Goal: Transaction & Acquisition: Purchase product/service

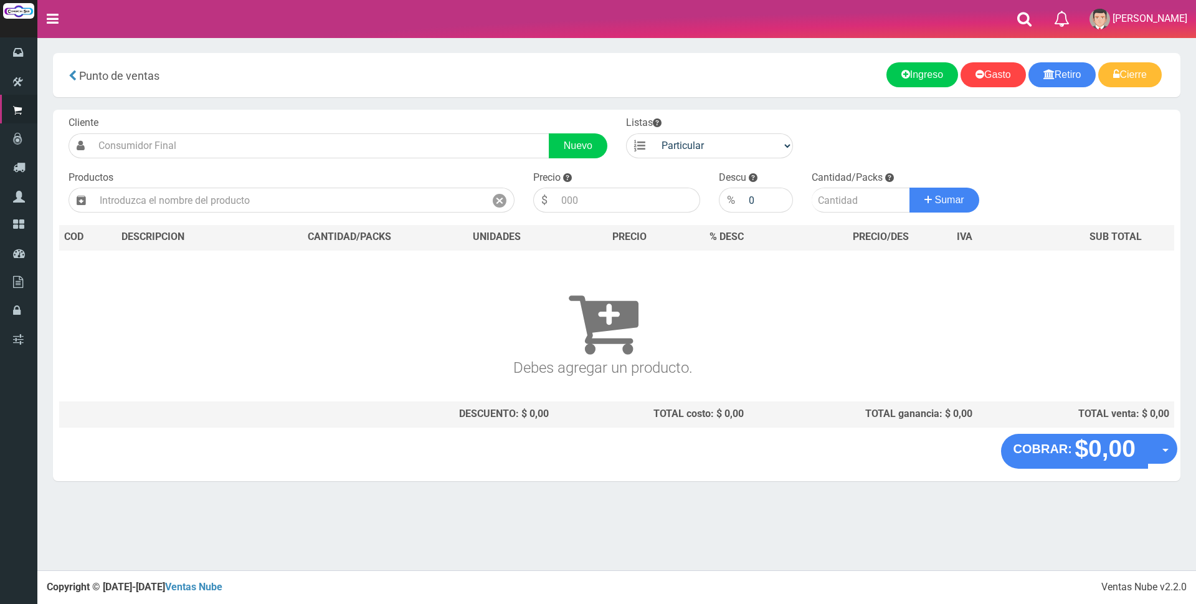
click at [323, 204] on input "text" at bounding box center [289, 199] width 392 height 25
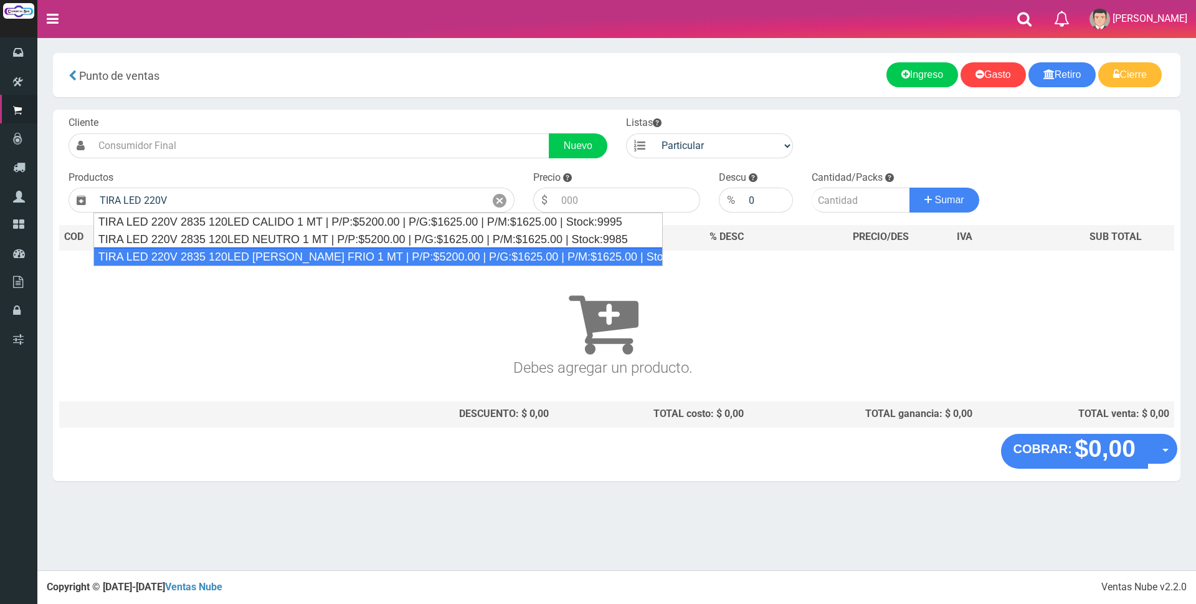
click at [339, 260] on div "TIRA LED 220V 2835 120LED BLANCO FRIO 1 MT | P/P:$5200.00 | P/G:$1625.00 | P/M:…" at bounding box center [377, 256] width 569 height 19
type input "TIRA LED 220V 2835 120LED BLANCO FRIO 1 MT | P/P:$5200.00 | P/G:$1625.00 | P/M:…"
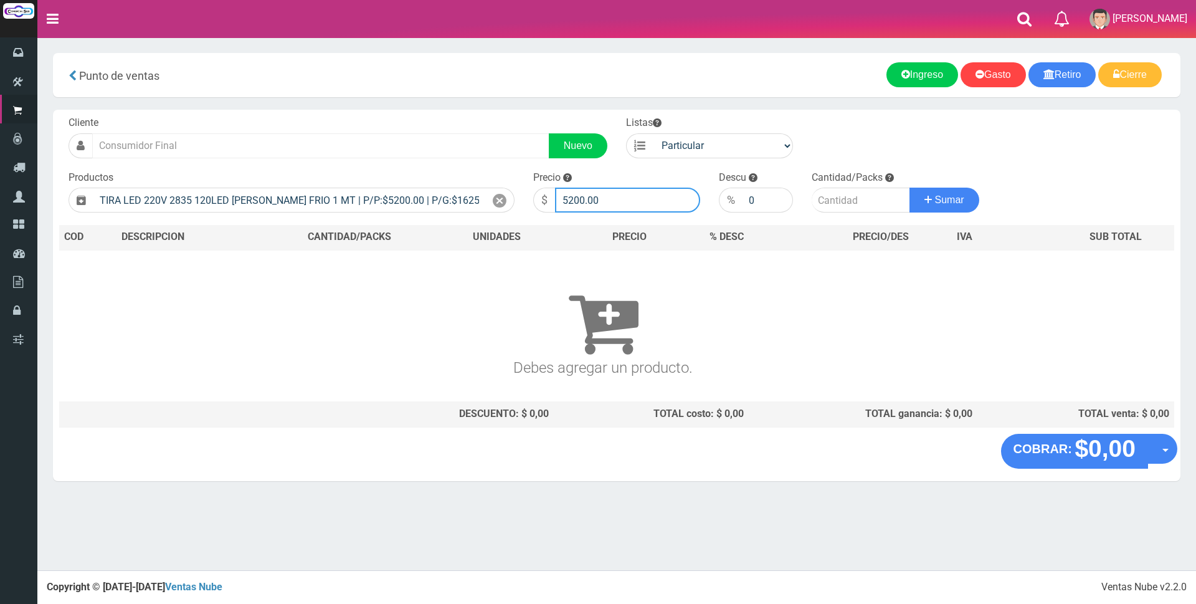
drag, startPoint x: 611, startPoint y: 199, endPoint x: 273, endPoint y: 146, distance: 342.3
click at [272, 116] on form "Cliente Nuevo Listas Particular Gremio Mayoristas" at bounding box center [616, 116] width 1115 height 0
type input "17600"
type input "1"
click at [909, 187] on button "Sumar" at bounding box center [944, 199] width 70 height 25
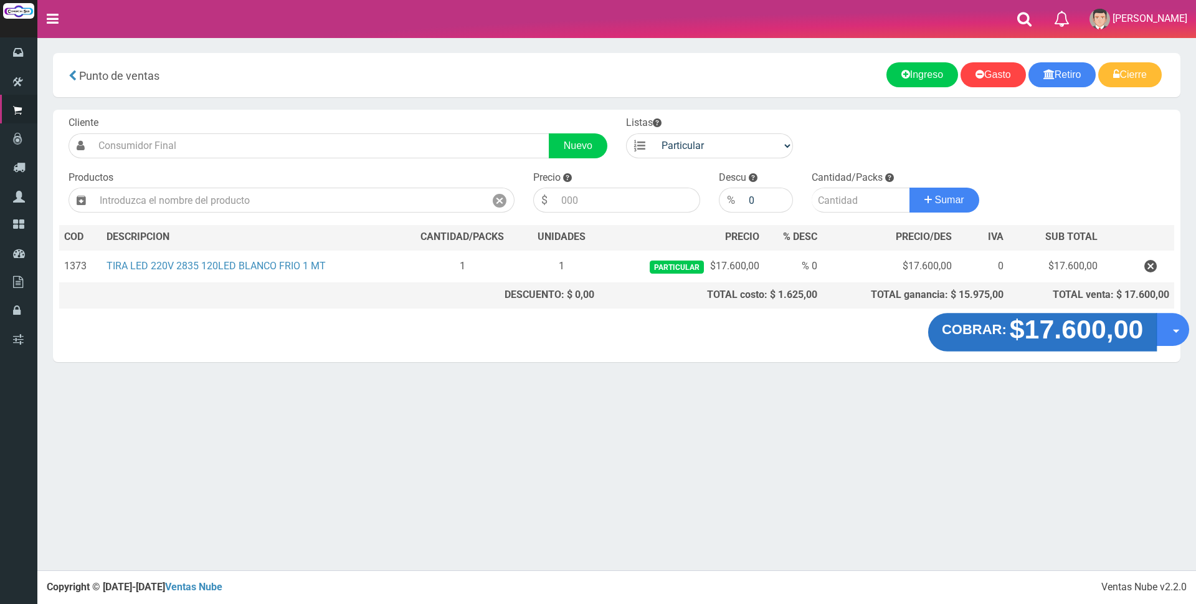
click at [1079, 338] on strong "$17.600,00" at bounding box center [1077, 329] width 134 height 29
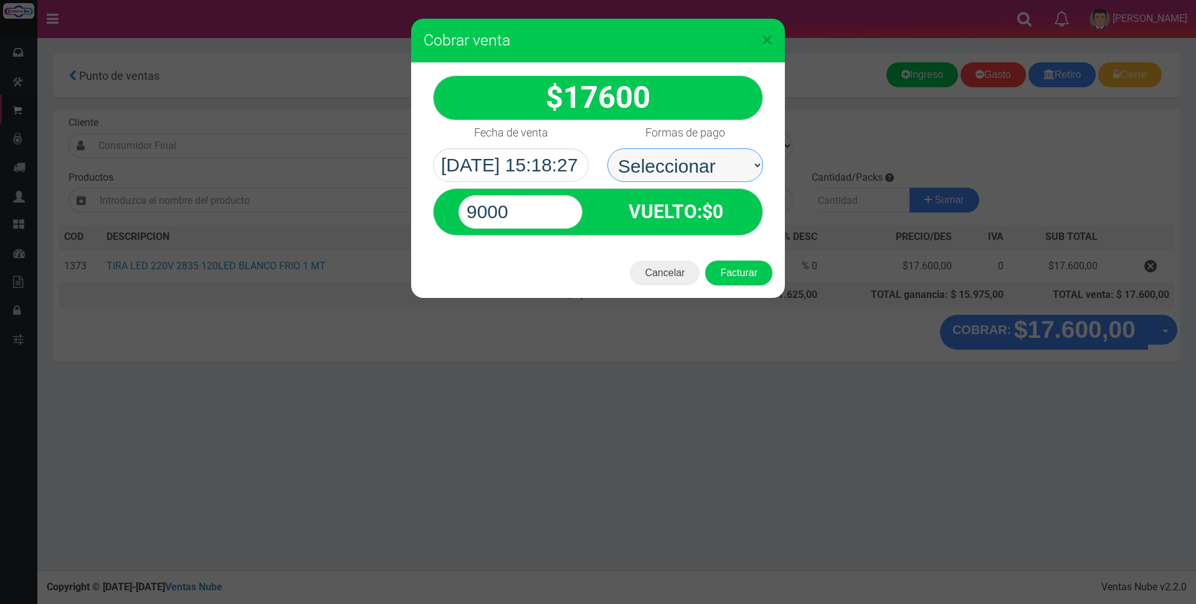
click at [680, 174] on select "Seleccionar Efectivo Tarjeta de Crédito Depósito Débito" at bounding box center [685, 165] width 156 height 34
select select "Efectivo"
click at [607, 148] on select "Seleccionar Efectivo Tarjeta de Crédito Depósito Débito" at bounding box center [685, 165] width 156 height 34
drag, startPoint x: 537, startPoint y: 197, endPoint x: 308, endPoint y: 193, distance: 228.6
click at [308, 193] on div "× Cobrar venta 17600" at bounding box center [598, 302] width 1196 height 604
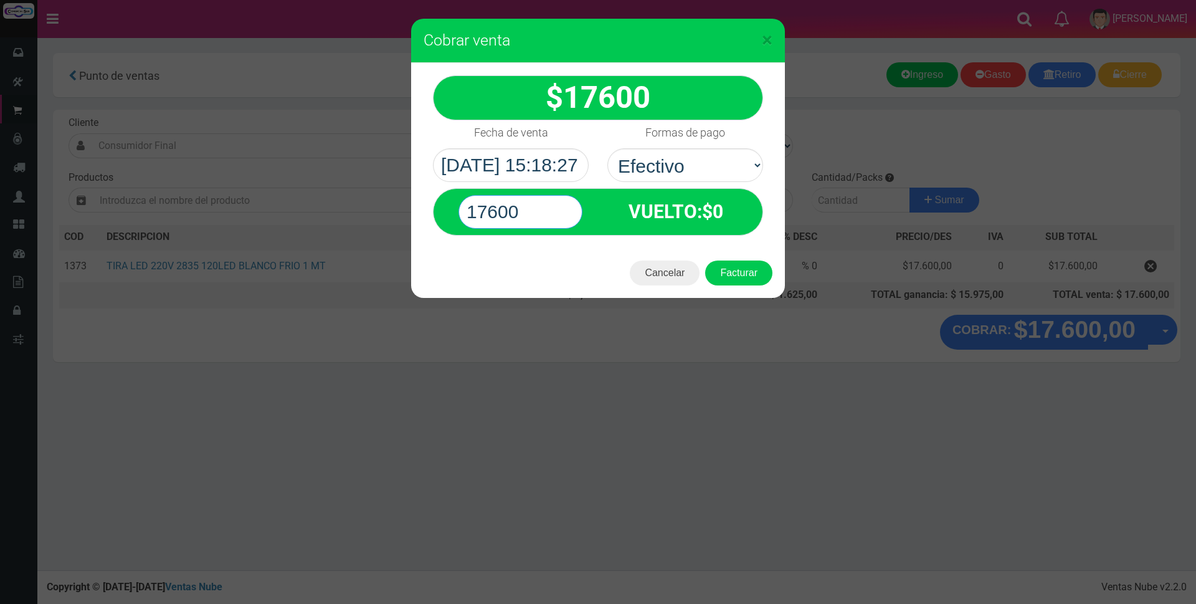
type input "17600"
click at [705, 260] on button "Facturar" at bounding box center [738, 272] width 67 height 25
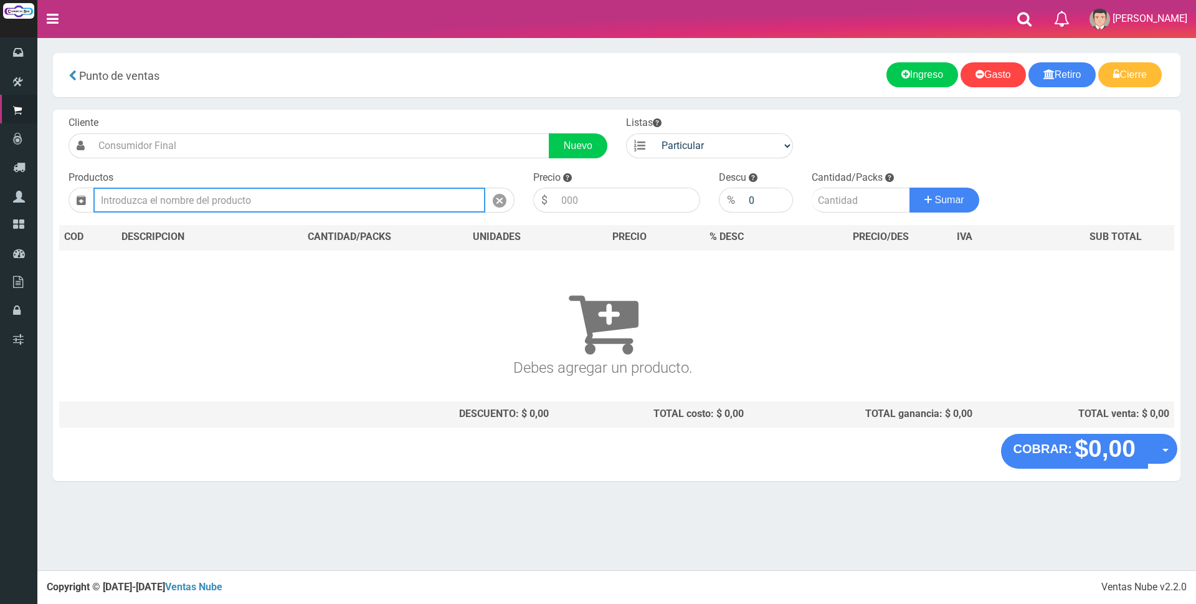
click at [232, 201] on input "text" at bounding box center [289, 199] width 392 height 25
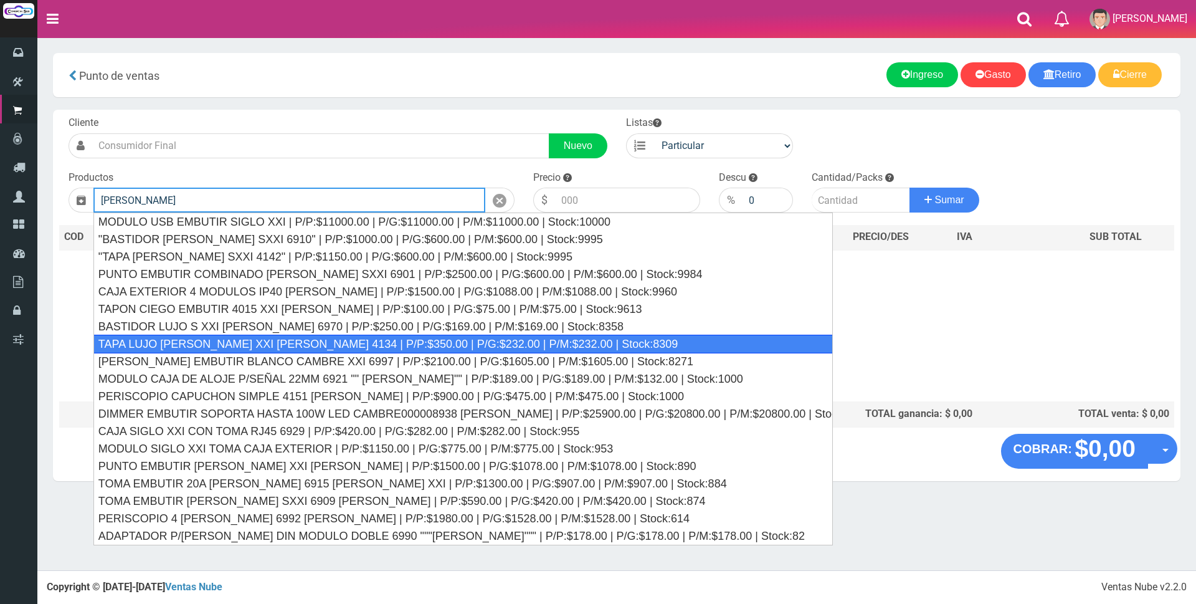
click at [298, 342] on div "TAPA LUJO BLANCO XXI CAMBRE 4134 | P/P:$350.00 | P/G:$232.00 | P/M:$232.00 | St…" at bounding box center [462, 343] width 739 height 19
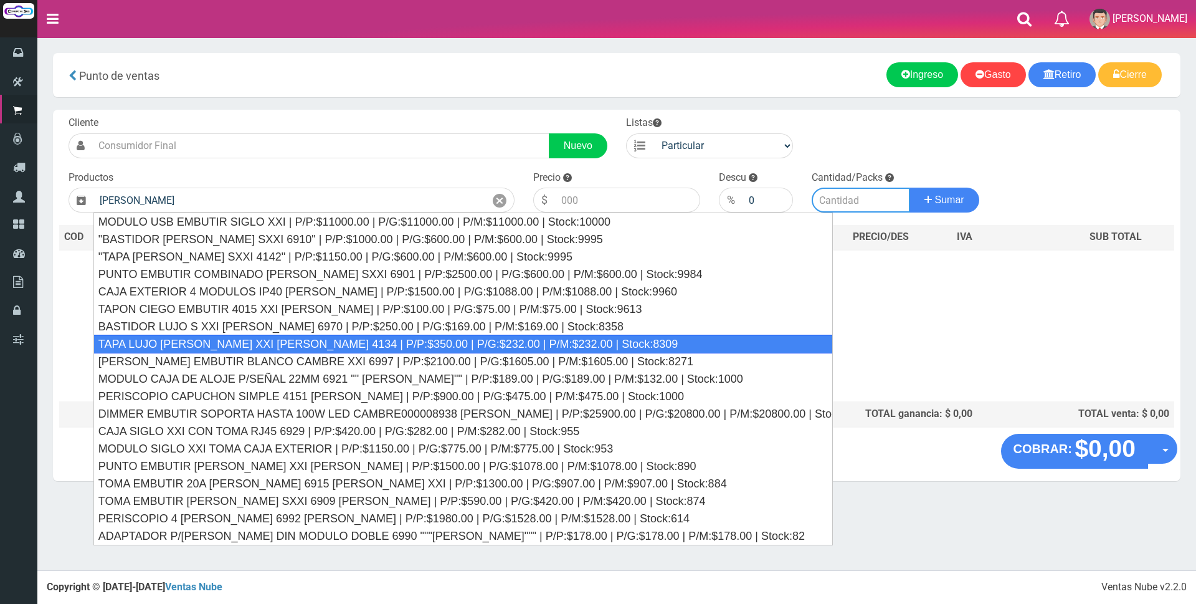
type input "TAPA LUJO BLANCO XXI CAMBRE 4134 | P/P:$350.00 | P/G:$232.00 | P/M:$232.00 | St…"
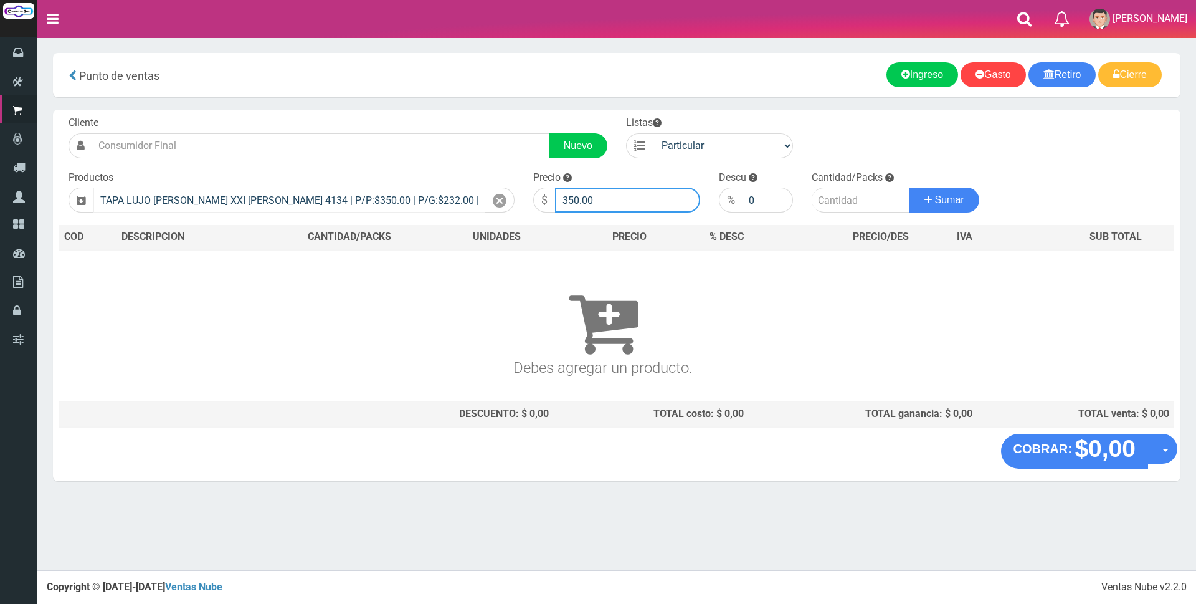
drag, startPoint x: 559, startPoint y: 202, endPoint x: 277, endPoint y: 200, distance: 281.6
click at [277, 116] on form "Cliente Nuevo Listas Particular Gremio Mayoristas" at bounding box center [616, 116] width 1115 height 0
type input "1200"
type input "1"
click at [909, 187] on button "Sumar" at bounding box center [944, 199] width 70 height 25
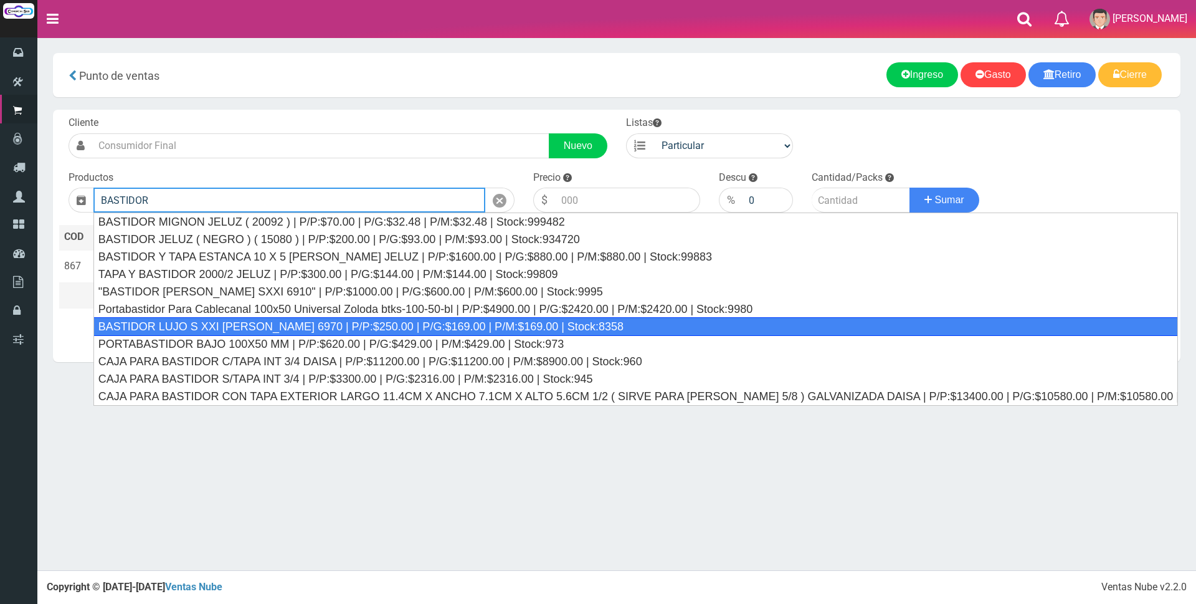
click at [298, 320] on div "BASTIDOR LUJO S XXI CAMBRE 6970 | P/P:$250.00 | P/G:$169.00 | P/M:$169.00 | Sto…" at bounding box center [635, 326] width 1084 height 19
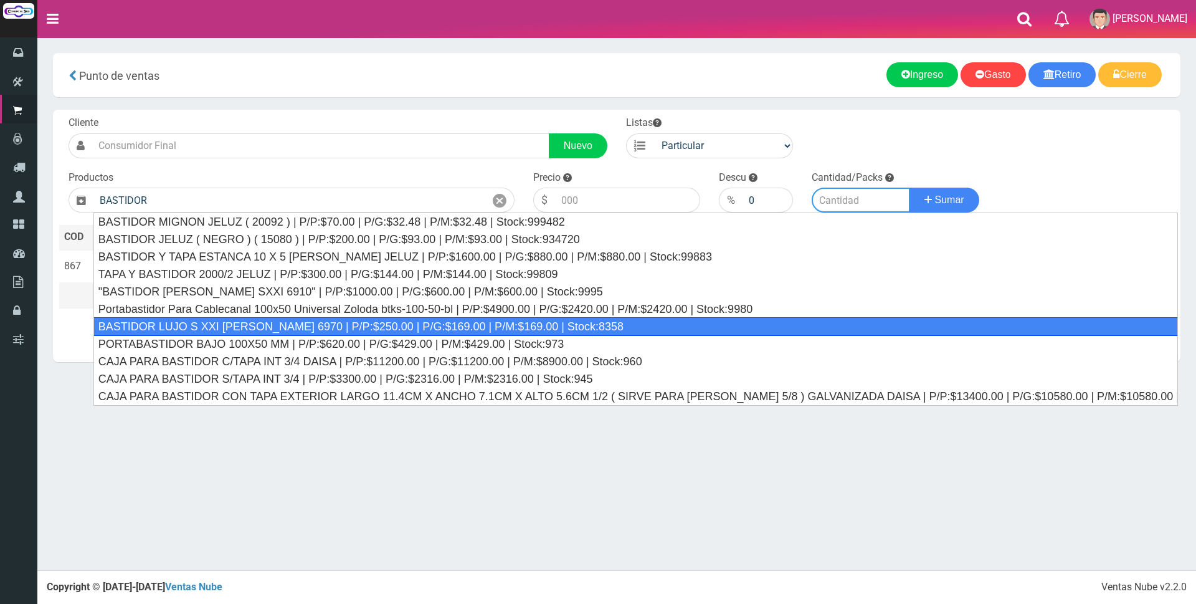
type input "BASTIDOR LUJO S XXI CAMBRE 6970 | P/P:$250.00 | P/G:$169.00 | P/M:$169.00 | Sto…"
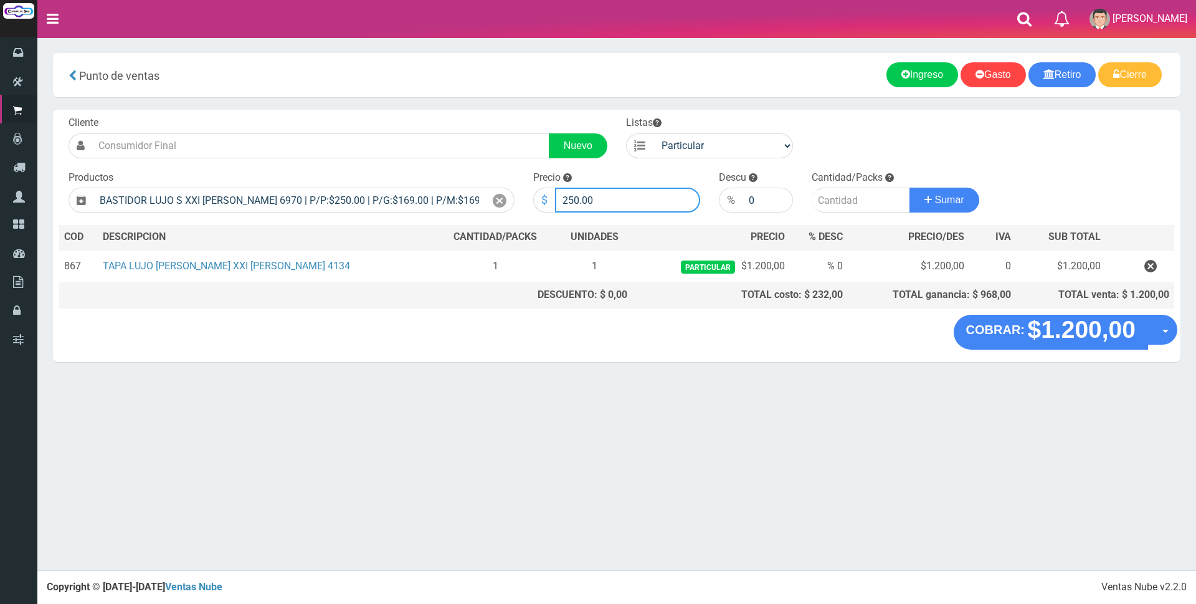
drag, startPoint x: 611, startPoint y: 204, endPoint x: 543, endPoint y: 202, distance: 67.9
click at [544, 202] on div "$ 250.00" at bounding box center [616, 199] width 167 height 25
type input "1000"
type input "1"
click at [909, 187] on button "Sumar" at bounding box center [944, 199] width 70 height 25
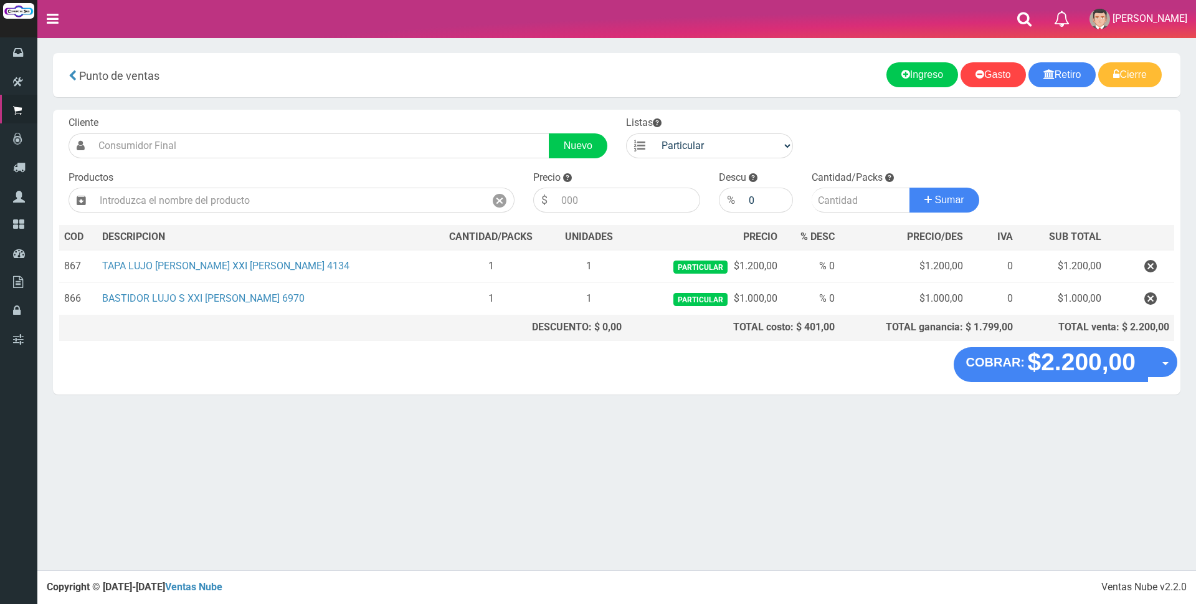
click at [1083, 159] on div "Cliente Nuevo Listas Particular Gremio Mayoristas Productos 0" at bounding box center [616, 228] width 1127 height 237
click at [183, 206] on input "text" at bounding box center [289, 199] width 392 height 25
click at [1174, 364] on span "button" at bounding box center [1175, 364] width 7 height 4
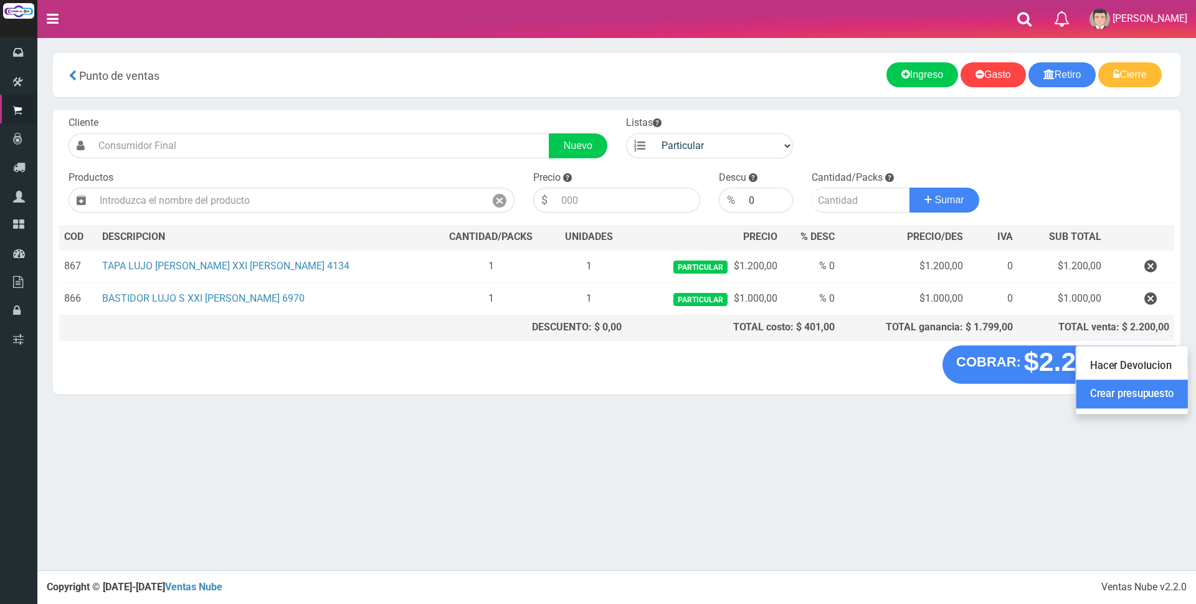
click at [1112, 391] on link "Crear presupuesto" at bounding box center [1131, 394] width 111 height 29
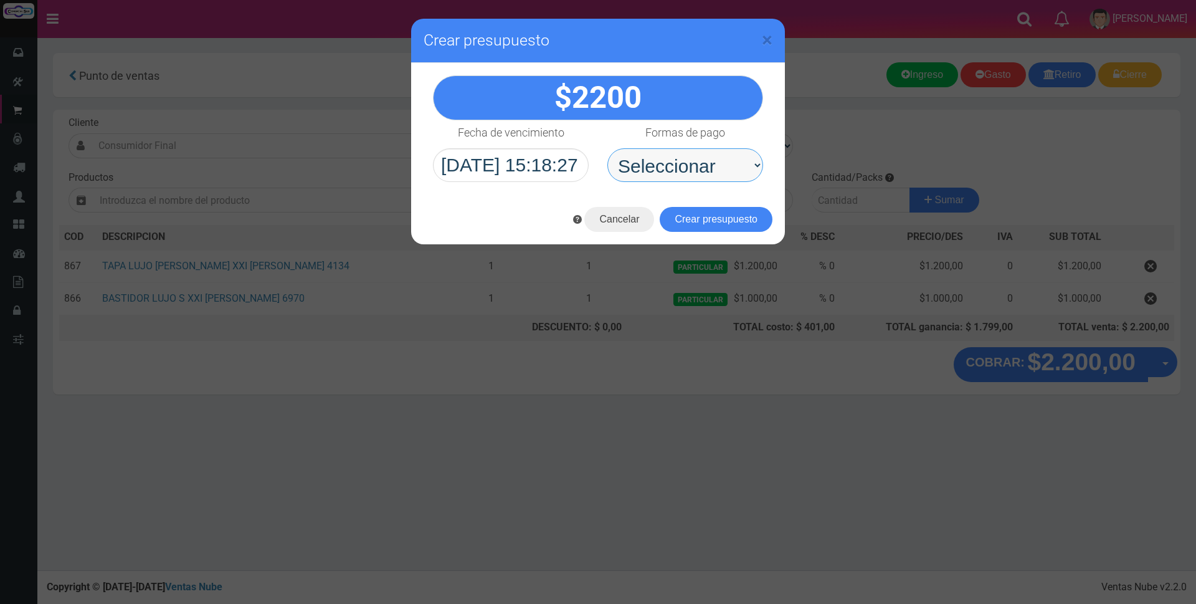
click at [718, 174] on select "Seleccionar Efectivo Tarjeta de Crédito Depósito Débito" at bounding box center [685, 165] width 156 height 34
select select "Efectivo"
click at [607, 148] on select "Seleccionar Efectivo Tarjeta de Crédito Depósito Débito" at bounding box center [685, 165] width 156 height 34
click at [743, 212] on button "Crear presupuesto" at bounding box center [716, 219] width 113 height 25
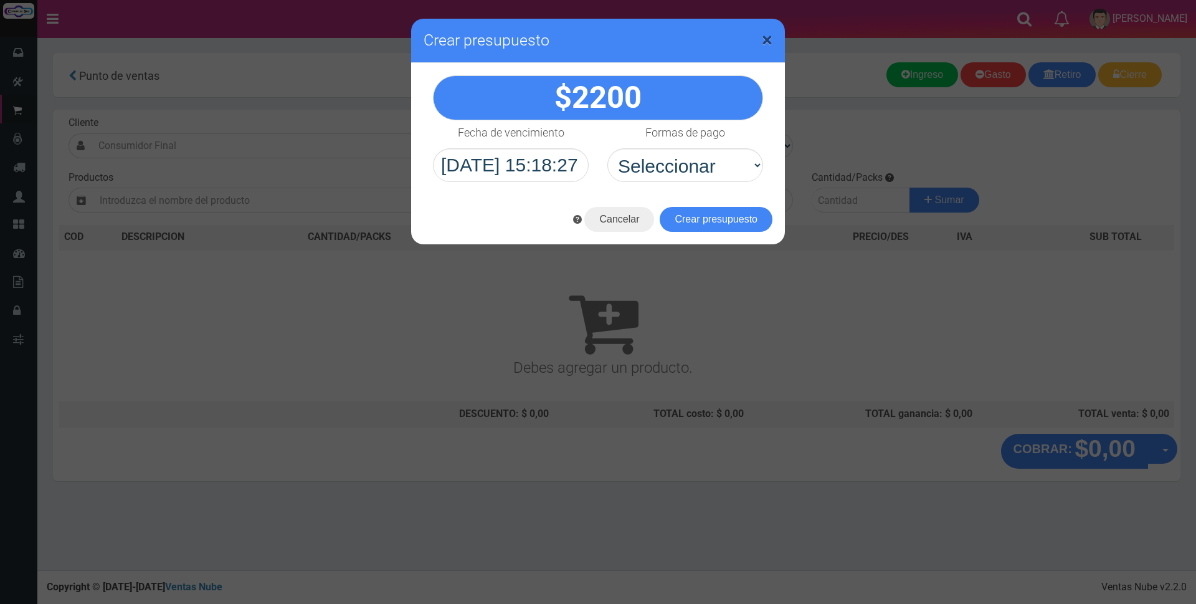
click at [766, 39] on span "×" at bounding box center [767, 40] width 11 height 24
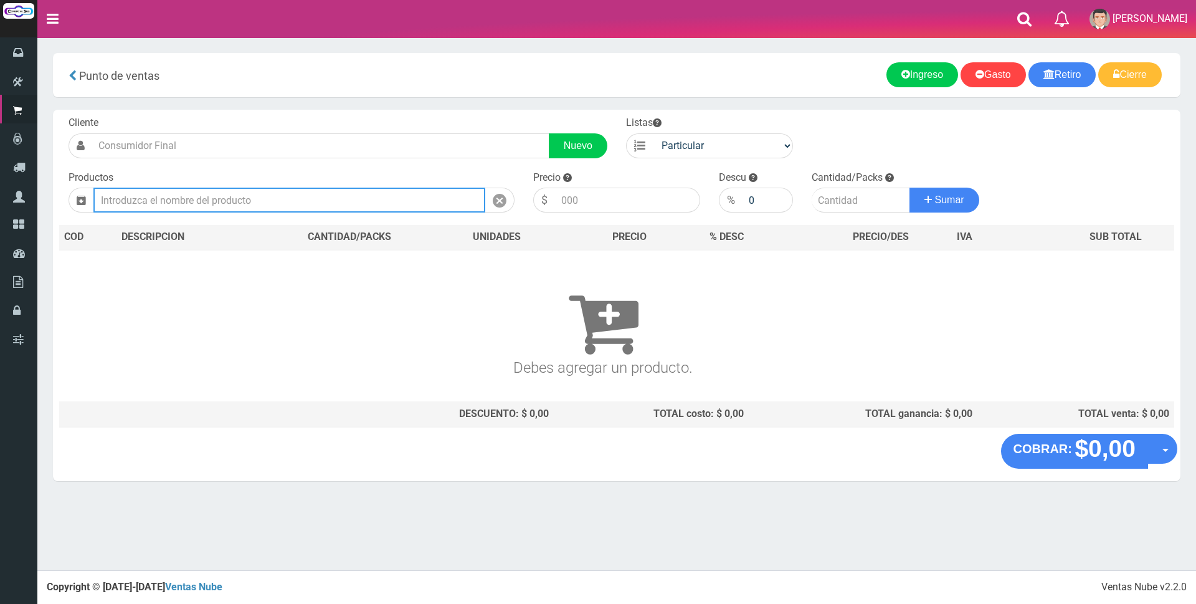
click at [204, 192] on input "text" at bounding box center [289, 199] width 392 height 25
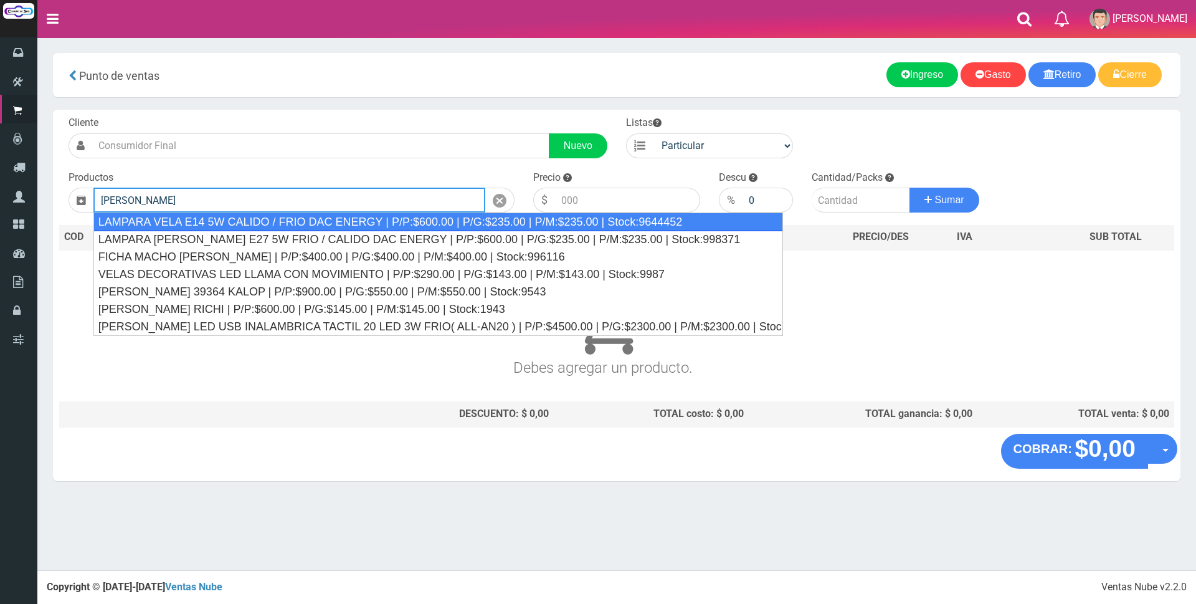
click at [244, 224] on div "LAMPARA VELA E14 5W CALIDO / FRIO DAC ENERGY | P/P:$600.00 | P/G:$235.00 | P/M:…" at bounding box center [438, 221] width 690 height 19
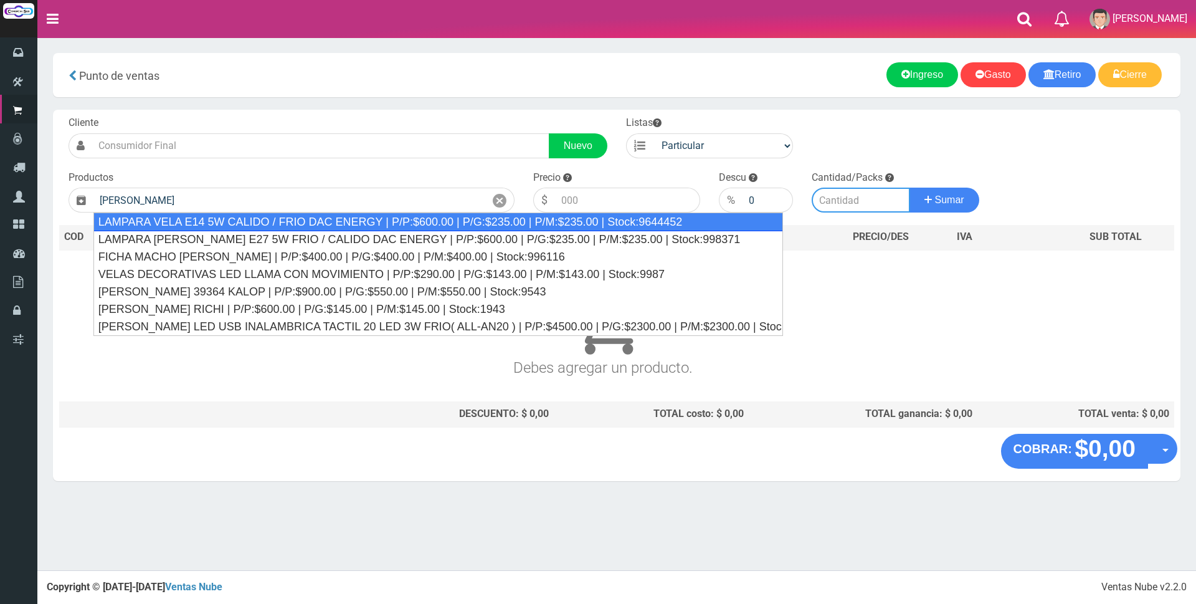
type input "LAMPARA VELA E14 5W CALIDO / FRIO DAC ENERGY | P/P:$600.00 | P/G:$235.00 | P/M:…"
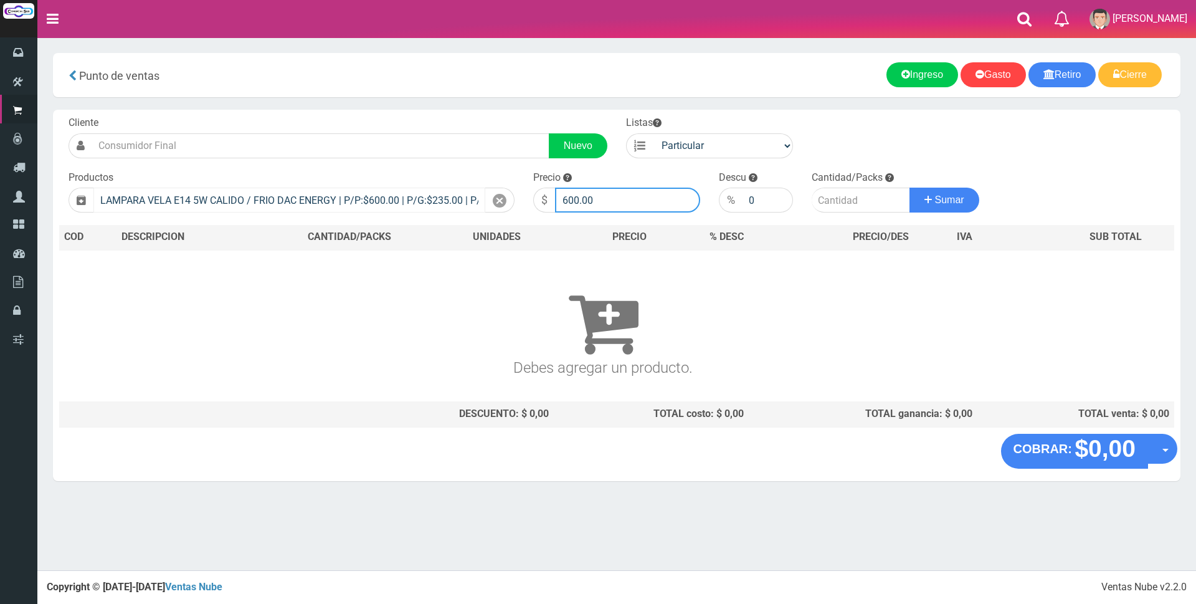
drag, startPoint x: 623, startPoint y: 197, endPoint x: 418, endPoint y: 197, distance: 204.9
click at [420, 116] on form "Cliente Nuevo Listas Particular Gremio Mayoristas" at bounding box center [616, 116] width 1115 height 0
type input "2500"
type input "1"
click at [909, 187] on button "Sumar" at bounding box center [944, 199] width 70 height 25
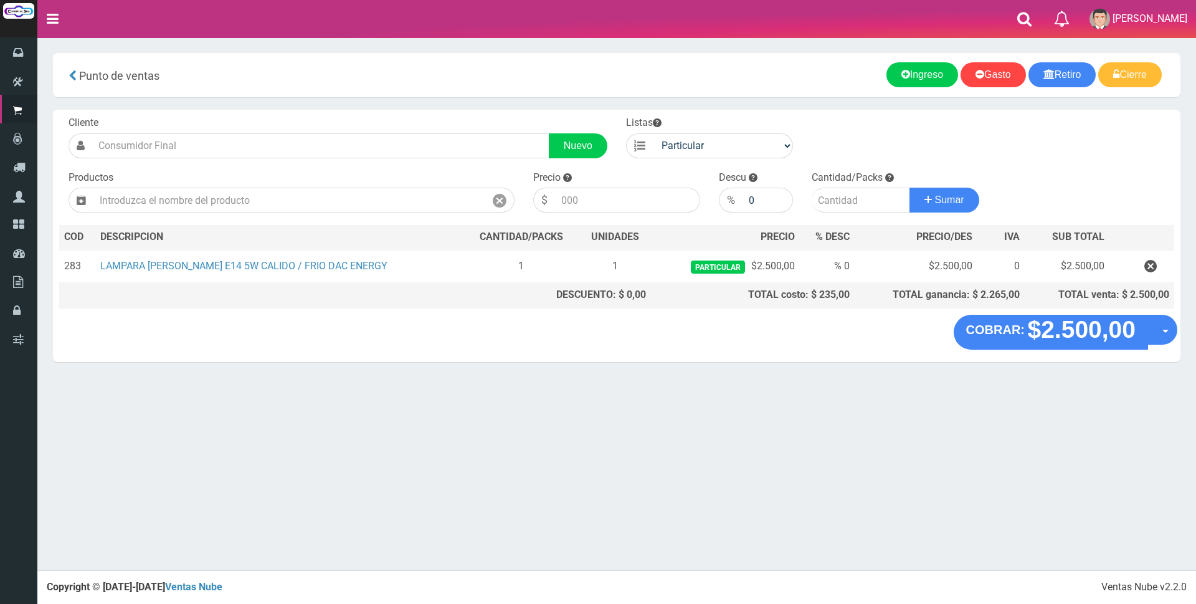
click at [1080, 350] on div "COBRAR: $2.500,00 Opciones Hacer Devolucion Crear presupuesto" at bounding box center [616, 338] width 1127 height 47
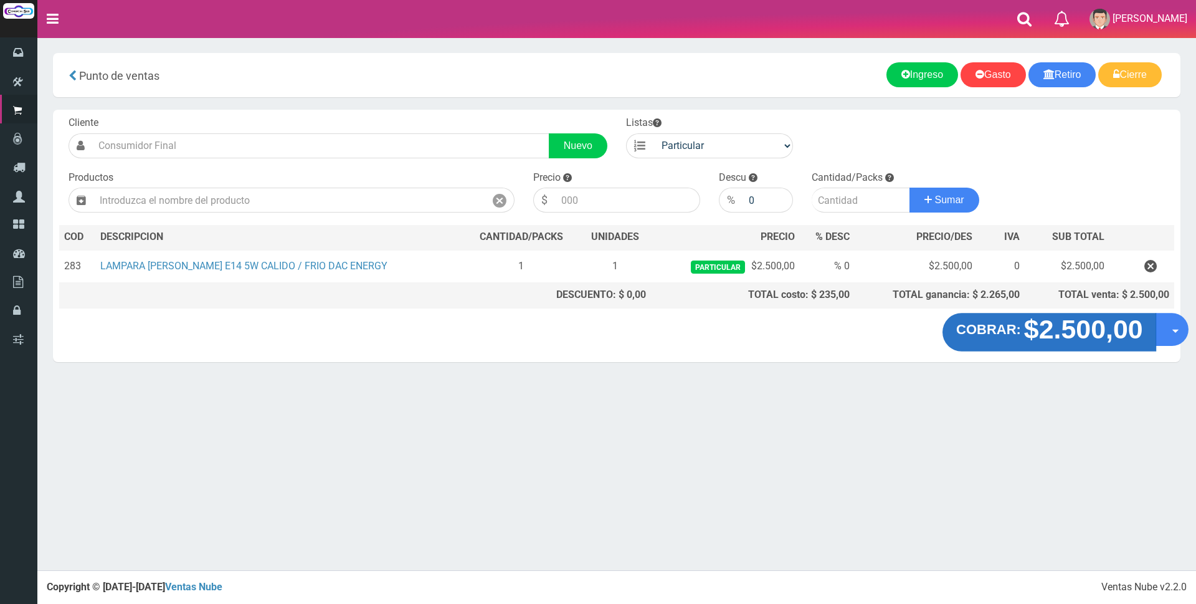
click at [1080, 325] on strong "$2.500,00" at bounding box center [1082, 329] width 119 height 29
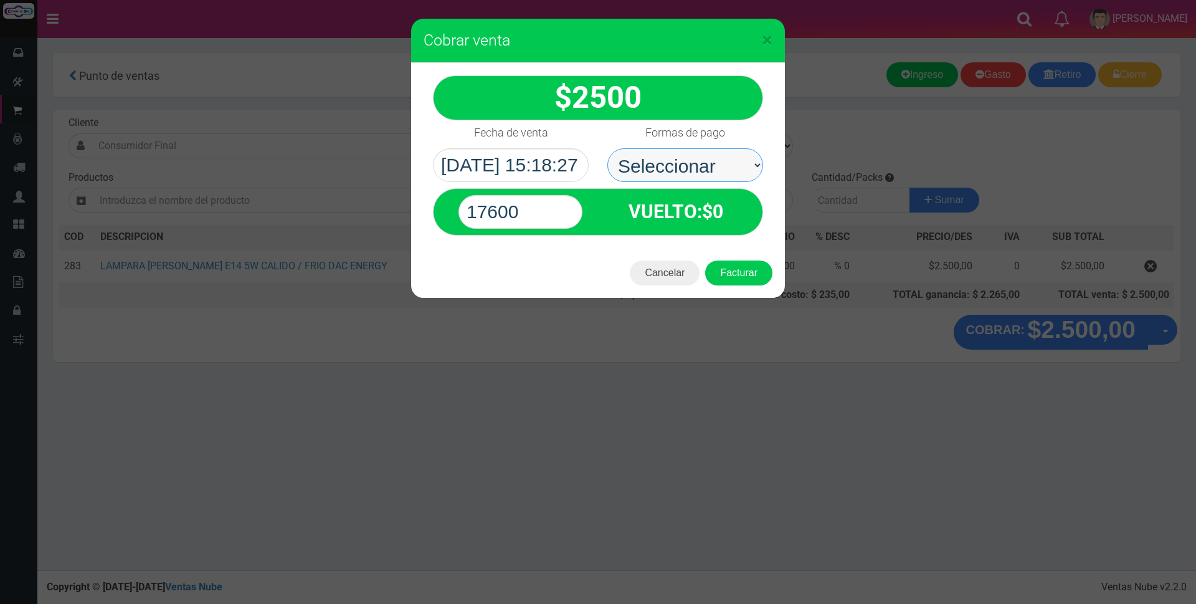
click at [717, 158] on select "Seleccionar Efectivo Tarjeta de Crédito Depósito Débito" at bounding box center [685, 165] width 156 height 34
select select "Efectivo"
click at [607, 148] on select "Seleccionar Efectivo Tarjeta de Crédito Depósito Débito" at bounding box center [685, 165] width 156 height 34
drag, startPoint x: 543, startPoint y: 211, endPoint x: 285, endPoint y: 210, distance: 258.5
click at [285, 210] on div "× Cobrar venta 2500" at bounding box center [598, 302] width 1196 height 604
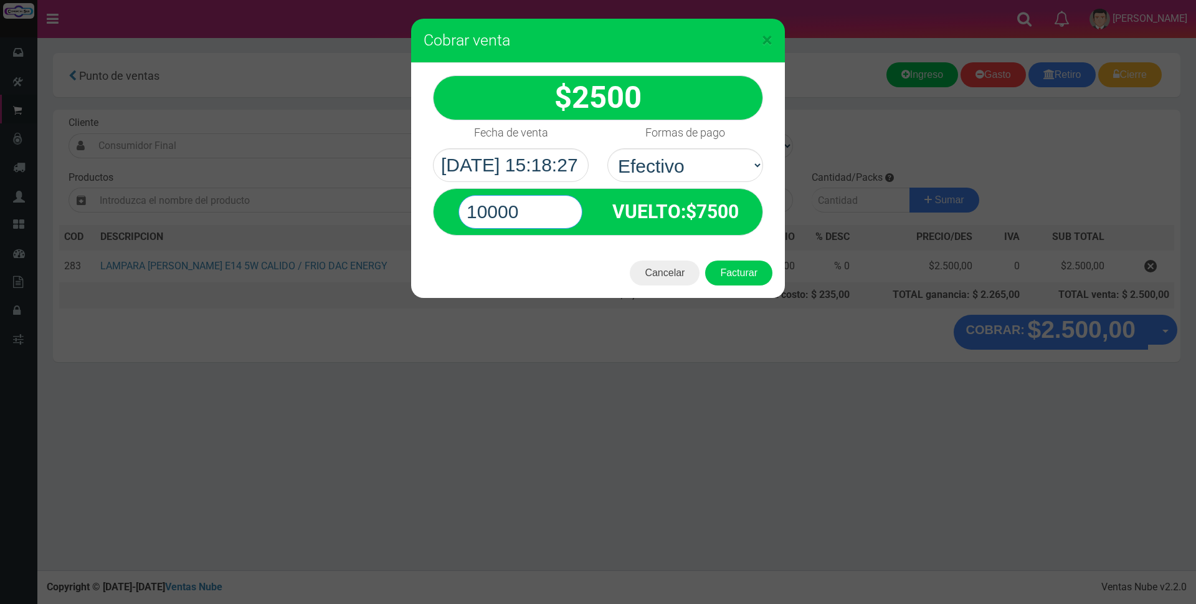
type input "10000"
click at [705, 260] on button "Facturar" at bounding box center [738, 272] width 67 height 25
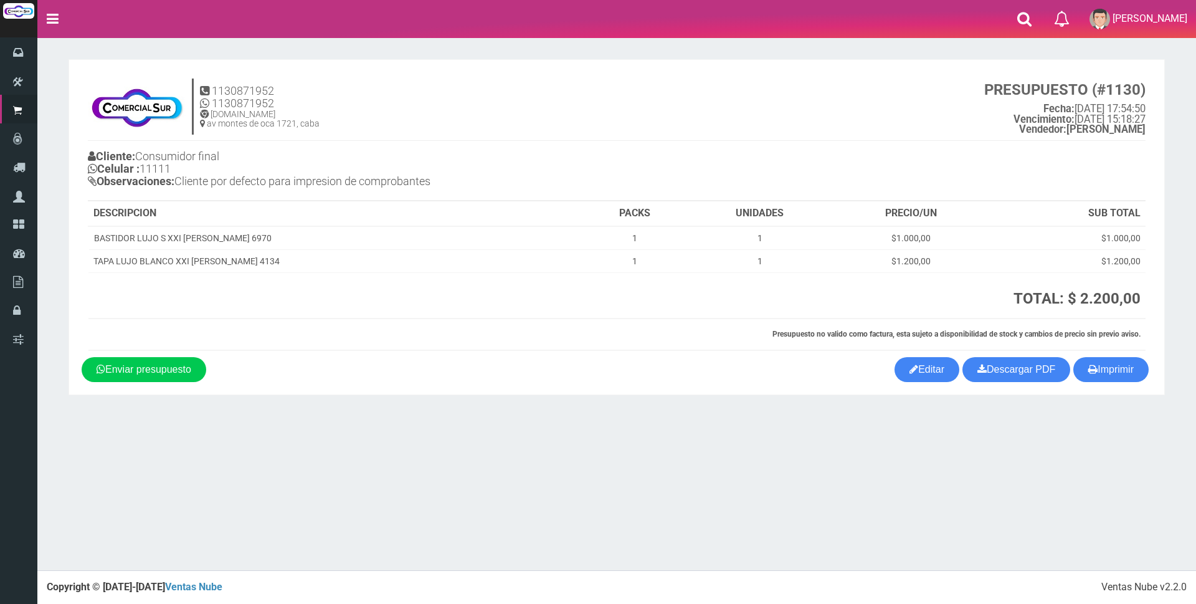
click at [884, 364] on div "Imprimir Descargar PDF Enviar presupuesto Editar" at bounding box center [616, 369] width 1089 height 25
click at [921, 363] on link "Editar" at bounding box center [926, 369] width 65 height 25
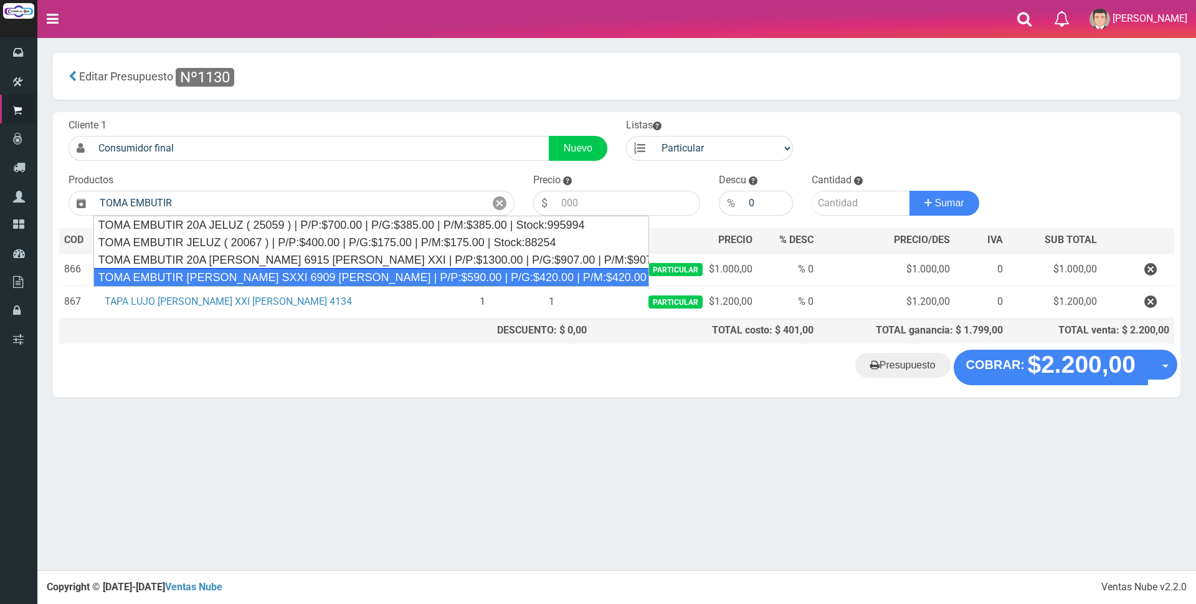
click at [249, 270] on div "TOMA EMBUTIR BLANCO SXXI 6909 CAMBRE | P/P:$590.00 | P/G:$420.00 | P/M:$420.00 …" at bounding box center [371, 277] width 556 height 19
type input "TOMA EMBUTIR BLANCO SXXI 6909 CAMBRE | P/P:$590.00 | P/G:$420.00 | P/M:$420.00 …"
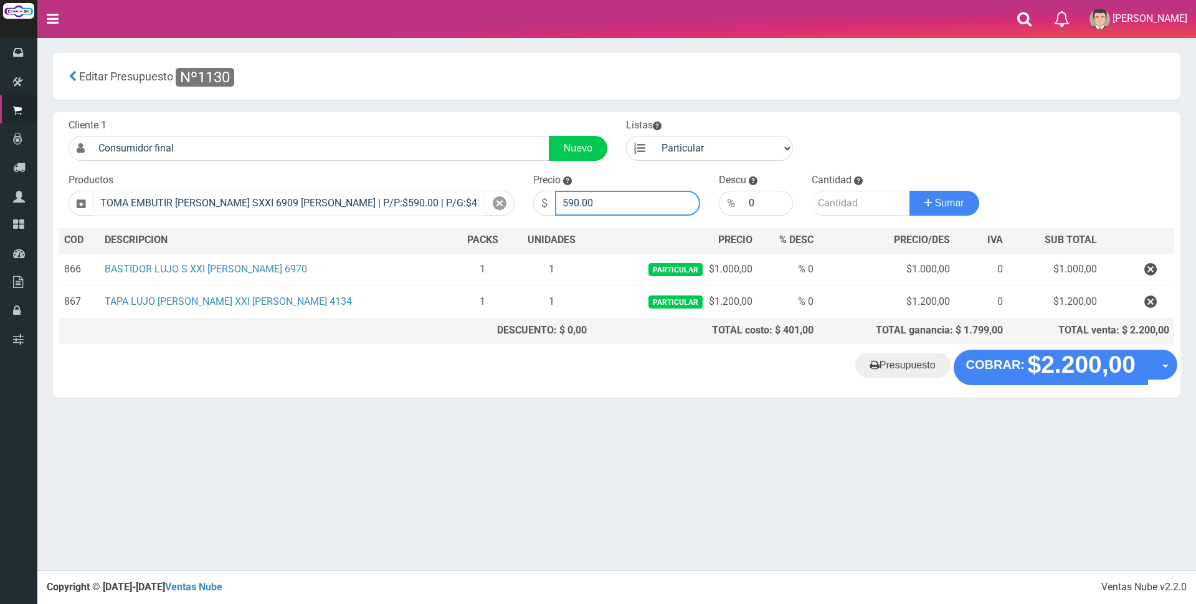
drag, startPoint x: 618, startPoint y: 202, endPoint x: 400, endPoint y: 202, distance: 218.0
click at [399, 118] on form "Cliente 1 Consumidor final Nuevo Listas Particular Gremio Mayoristas" at bounding box center [616, 118] width 1115 height 0
type input "2500"
type input "1"
click at [909, 191] on button "Sumar" at bounding box center [944, 203] width 70 height 25
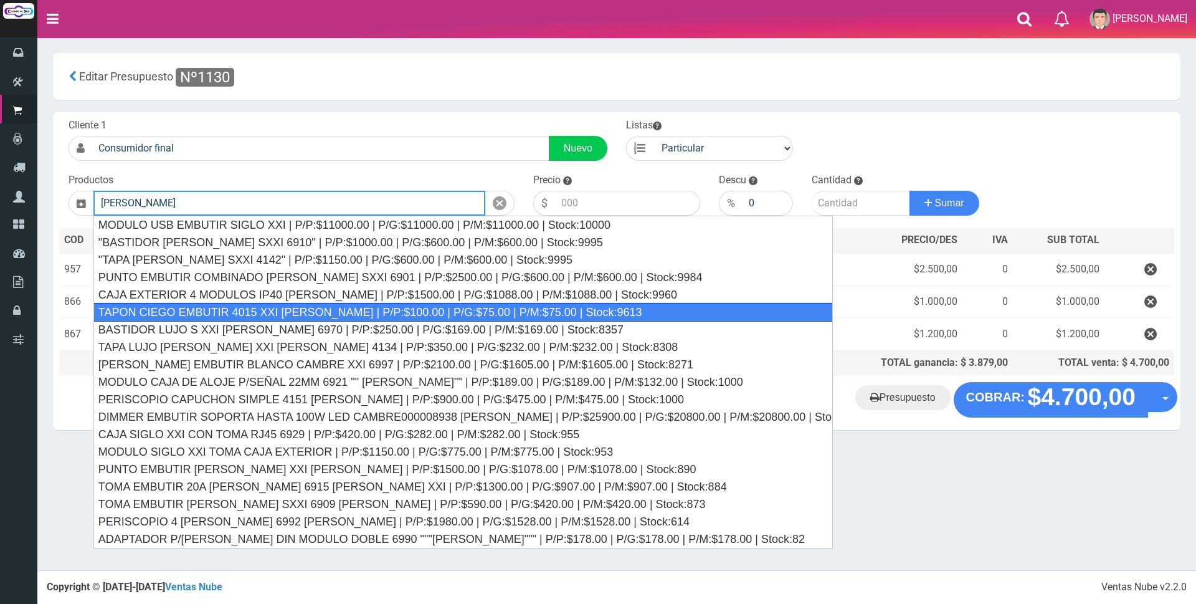
click at [228, 310] on div "TAPON CIEGO EMBUTIR 4015 XXI CAMBRE | P/P:$100.00 | P/G:$75.00 | P/M:$75.00 | S…" at bounding box center [462, 312] width 739 height 19
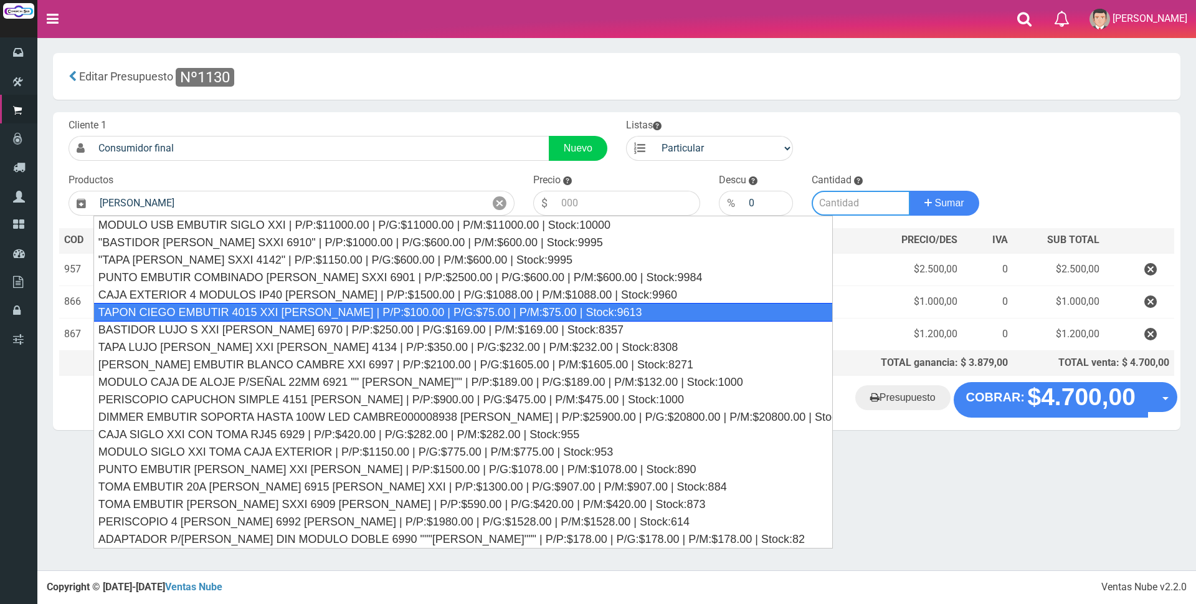
type input "TAPON CIEGO EMBUTIR 4015 XXI CAMBRE | P/P:$100.00 | P/G:$75.00 | P/M:$75.00 | S…"
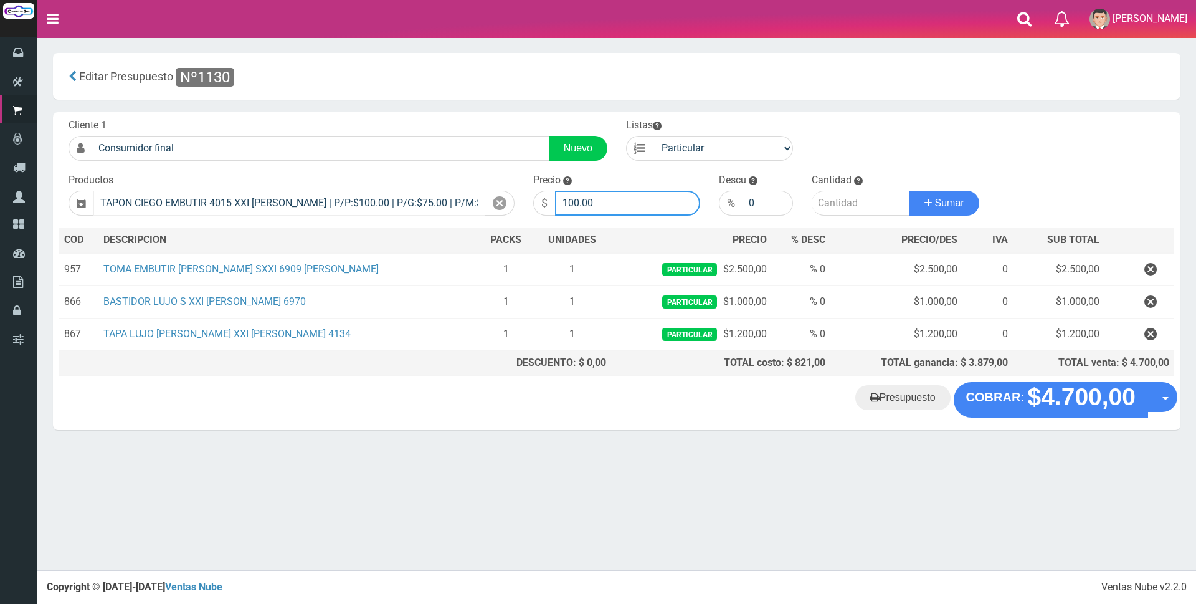
drag, startPoint x: 617, startPoint y: 198, endPoint x: 449, endPoint y: 200, distance: 167.6
click at [468, 118] on form "Cliente 1 Consumidor final Nuevo Listas Particular Gremio Mayoristas" at bounding box center [616, 118] width 1115 height 0
type input "400"
type input "2"
click at [909, 191] on button "Sumar" at bounding box center [944, 203] width 70 height 25
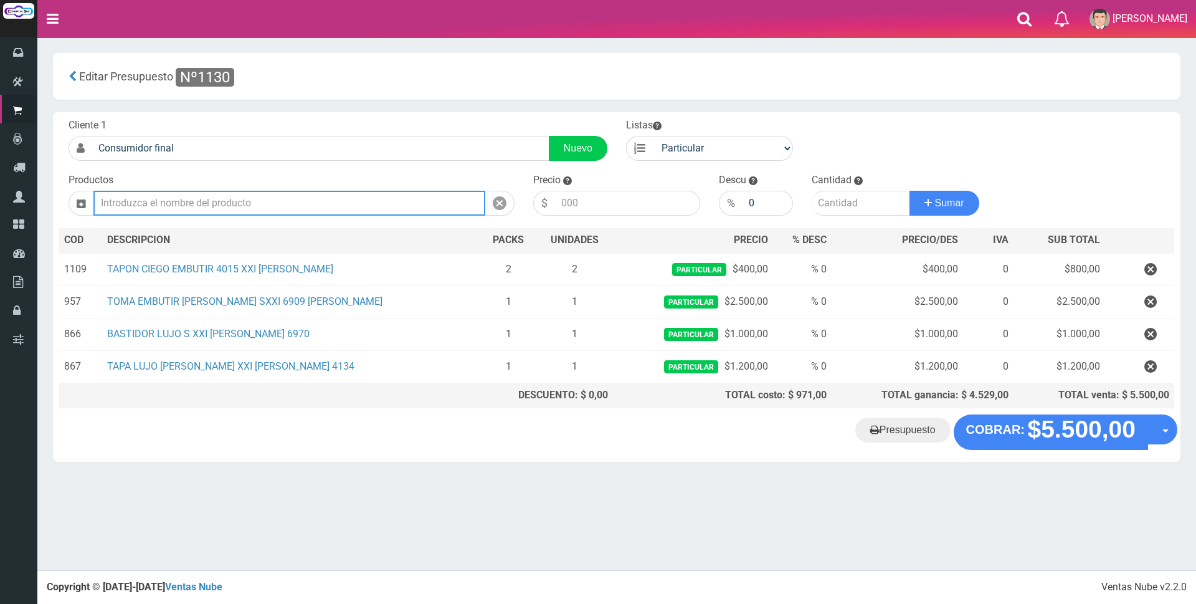
click at [267, 195] on input "text" at bounding box center [289, 203] width 392 height 25
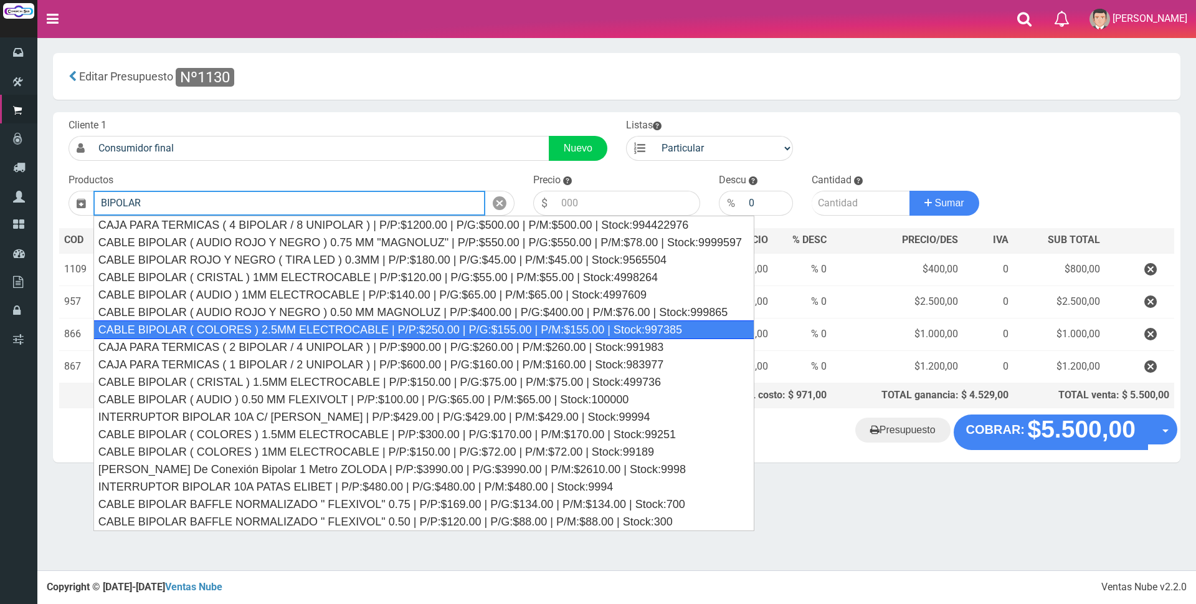
click at [321, 328] on div "CABLE BIPOLAR ( COLORES ) 2.5MM ELECTROCABLE | P/P:$250.00 | P/G:$155.00 | P/M:…" at bounding box center [423, 329] width 661 height 19
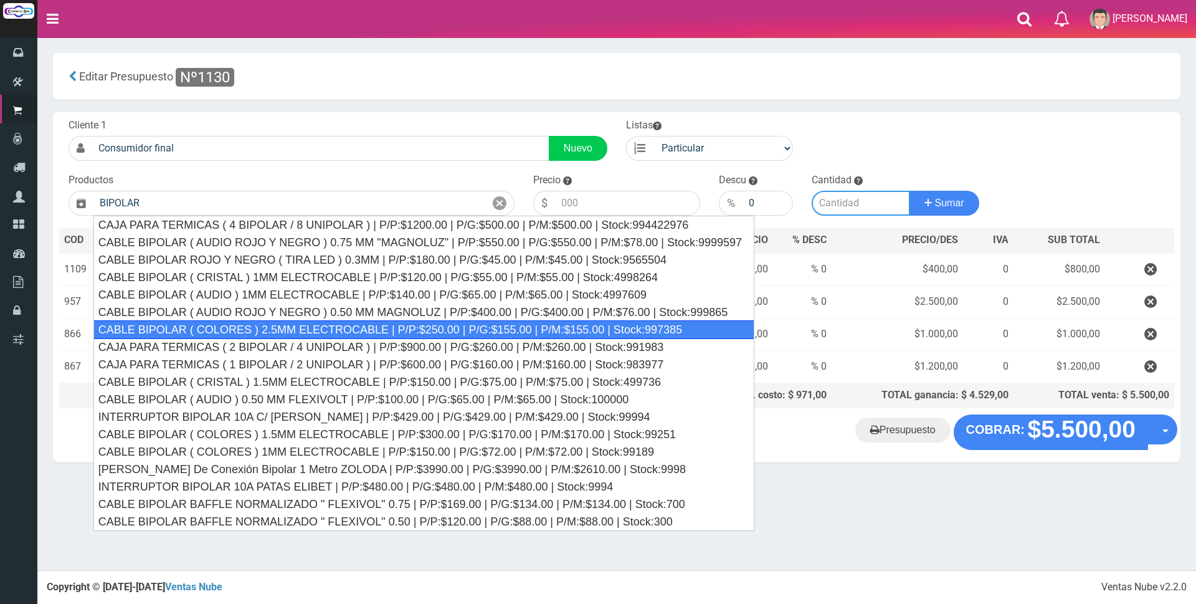
type input "CABLE BIPOLAR ( COLORES ) 2.5MM ELECTROCABLE | P/P:$250.00 | P/G:$155.00 | P/M:…"
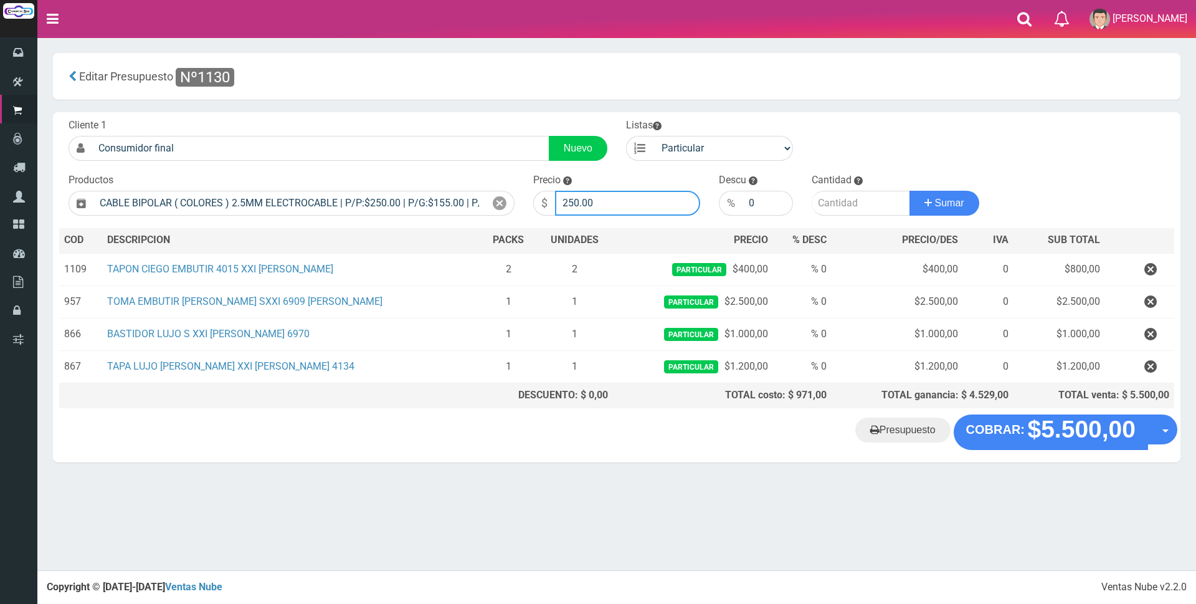
drag, startPoint x: 612, startPoint y: 196, endPoint x: 302, endPoint y: 187, distance: 309.7
click at [301, 118] on form "Cliente 1 Consumidor final Nuevo Listas Particular Gremio Mayoristas" at bounding box center [616, 118] width 1115 height 0
type input "950"
type input "3"
click at [909, 191] on button "Sumar" at bounding box center [944, 203] width 70 height 25
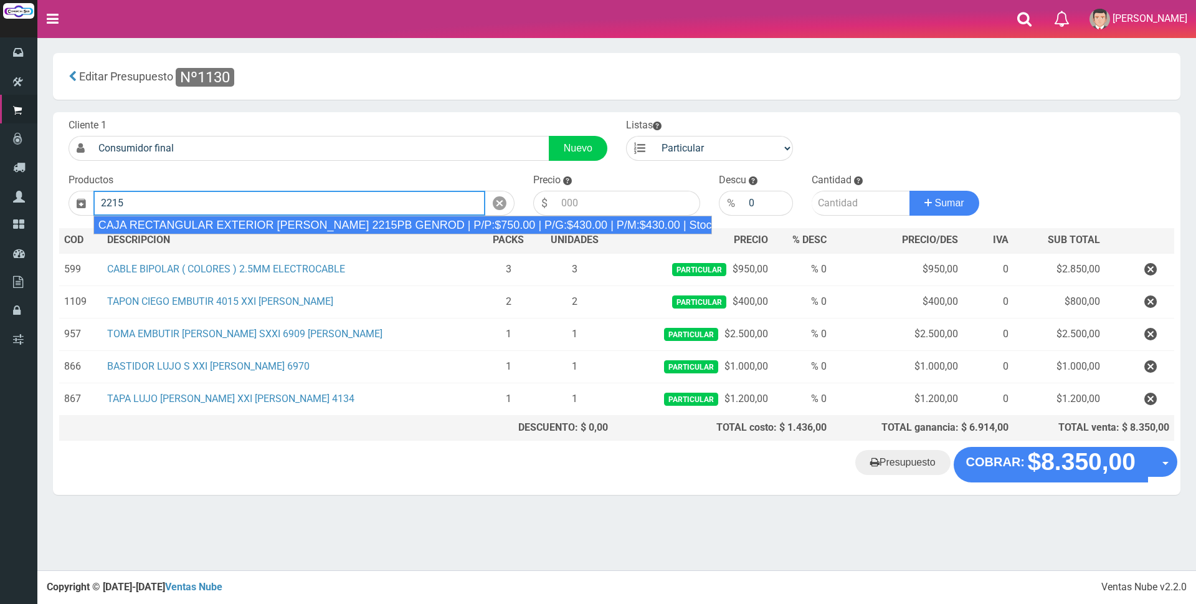
click at [351, 226] on div "CAJA RECTANGULAR EXTERIOR BLANCO 2215PB GENROD | P/P:$750.00 | P/G:$430.00 | P/…" at bounding box center [402, 225] width 619 height 19
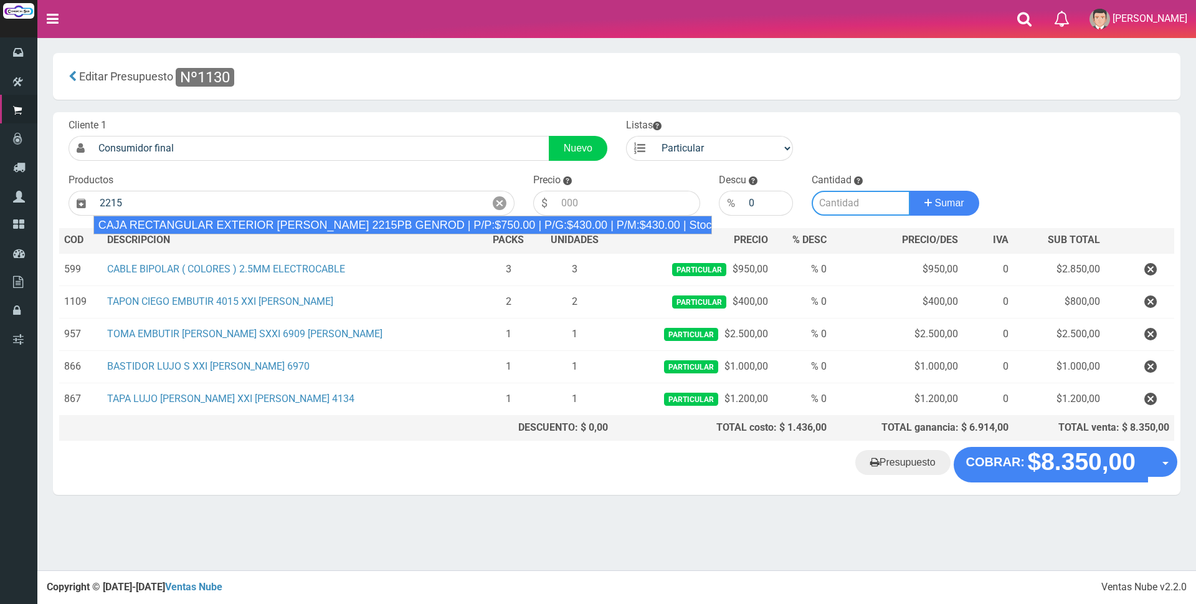
type input "CAJA RECTANGULAR EXTERIOR BLANCO 2215PB GENROD | P/P:$750.00 | P/G:$430.00 | P/…"
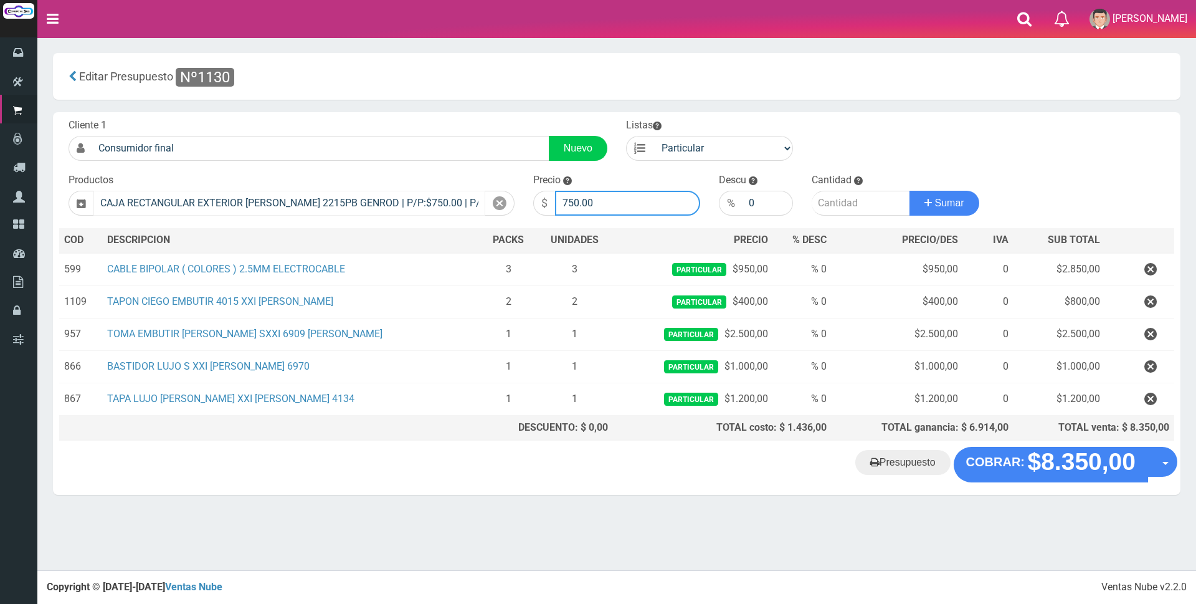
drag, startPoint x: 619, startPoint y: 195, endPoint x: 397, endPoint y: 196, distance: 221.1
click at [397, 118] on form "Cliente 1 Consumidor final Nuevo Listas Particular Gremio Mayoristas" at bounding box center [616, 118] width 1115 height 0
type input "3700"
type input "1"
click at [909, 191] on button "Sumar" at bounding box center [944, 203] width 70 height 25
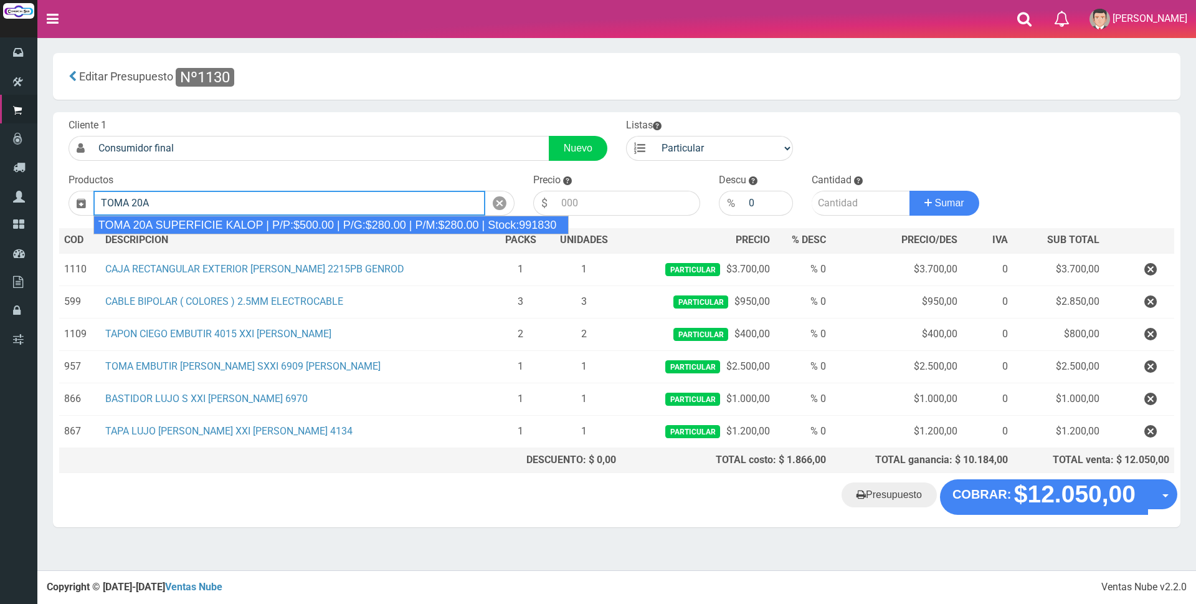
click at [329, 224] on div "TOMA 20A SUPERFICIE KALOP | P/P:$500.00 | P/G:$280.00 | P/M:$280.00 | Stock:991…" at bounding box center [331, 225] width 476 height 19
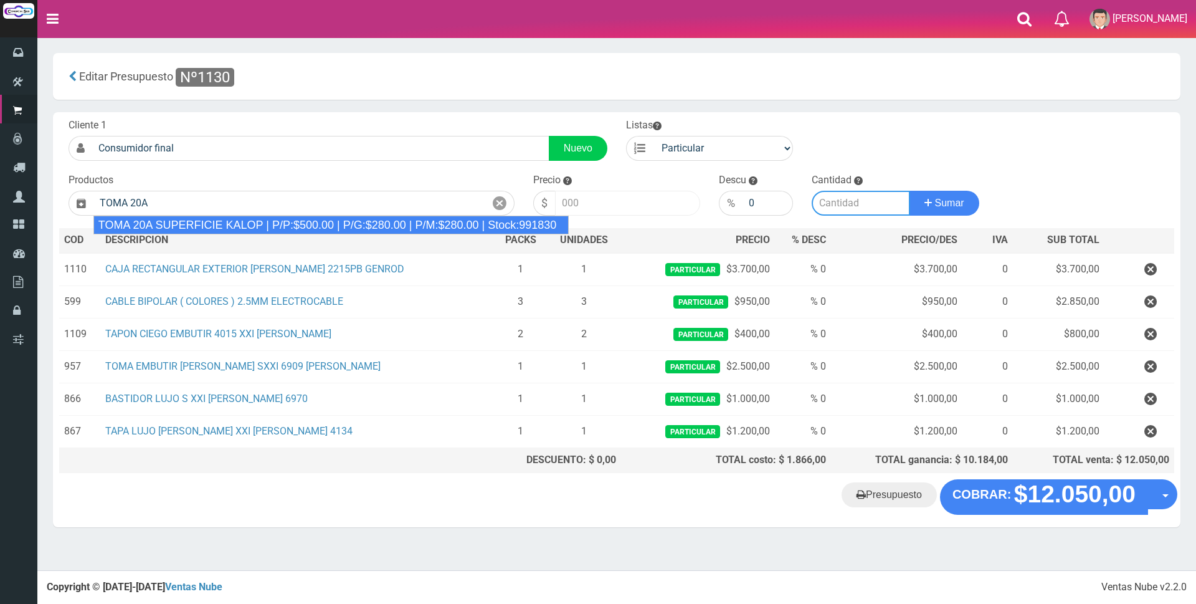
type input "TOMA 20A SUPERFICIE KALOP | P/P:$500.00 | P/G:$280.00 | P/M:$280.00 | Stock:991…"
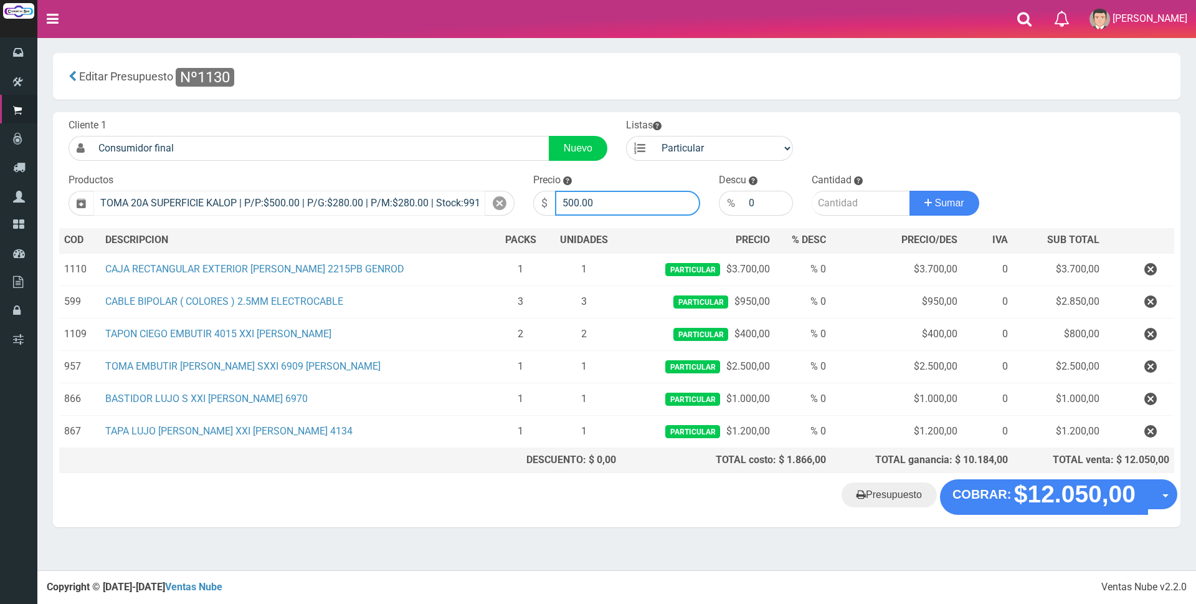
drag, startPoint x: 607, startPoint y: 203, endPoint x: 450, endPoint y: 203, distance: 157.0
click at [450, 118] on form "Cliente 1 Consumidor final Nuevo Listas Particular Gremio Mayoristas" at bounding box center [616, 118] width 1115 height 0
type input "4000"
type input "1"
click at [909, 191] on button "Sumar" at bounding box center [944, 203] width 70 height 25
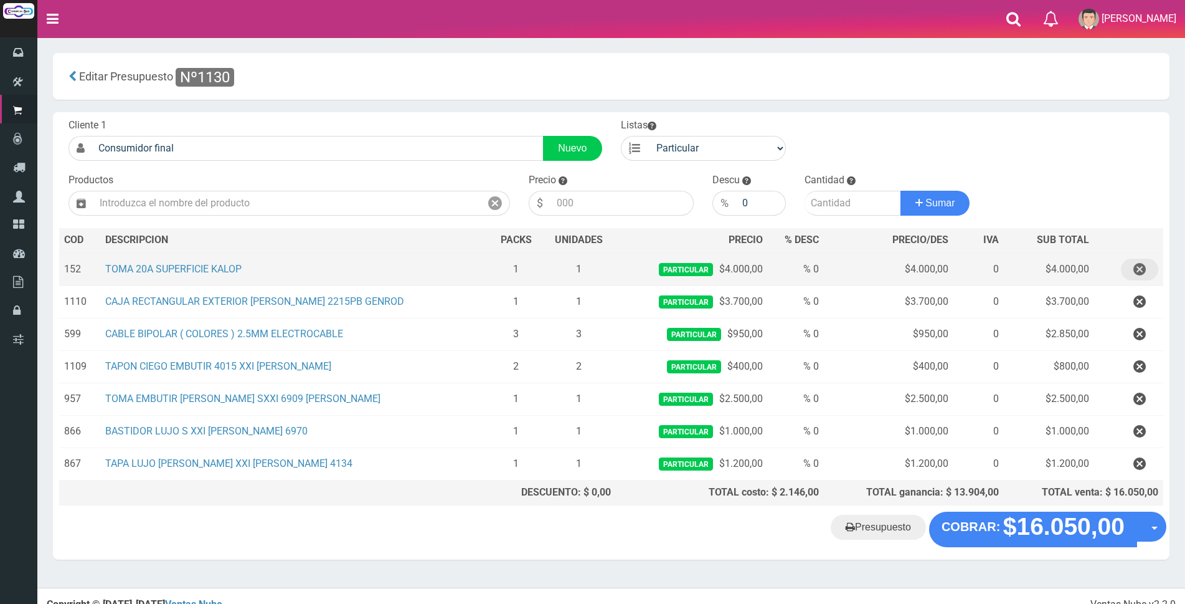
click at [1143, 272] on icon "button" at bounding box center [1140, 270] width 12 height 22
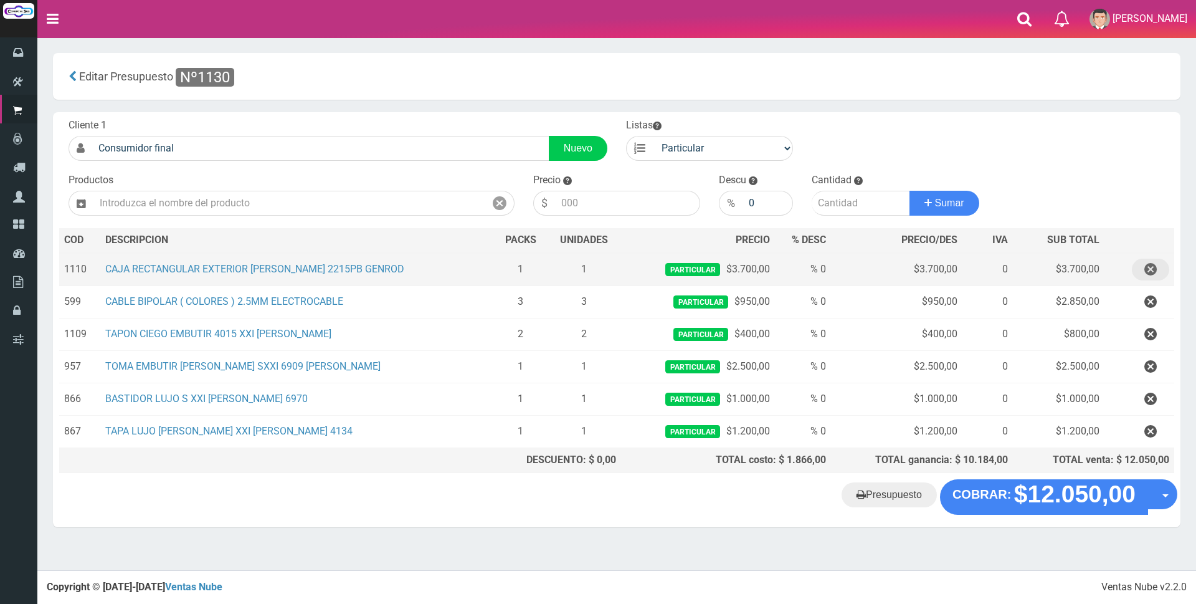
click at [1143, 272] on button "button" at bounding box center [1150, 270] width 37 height 22
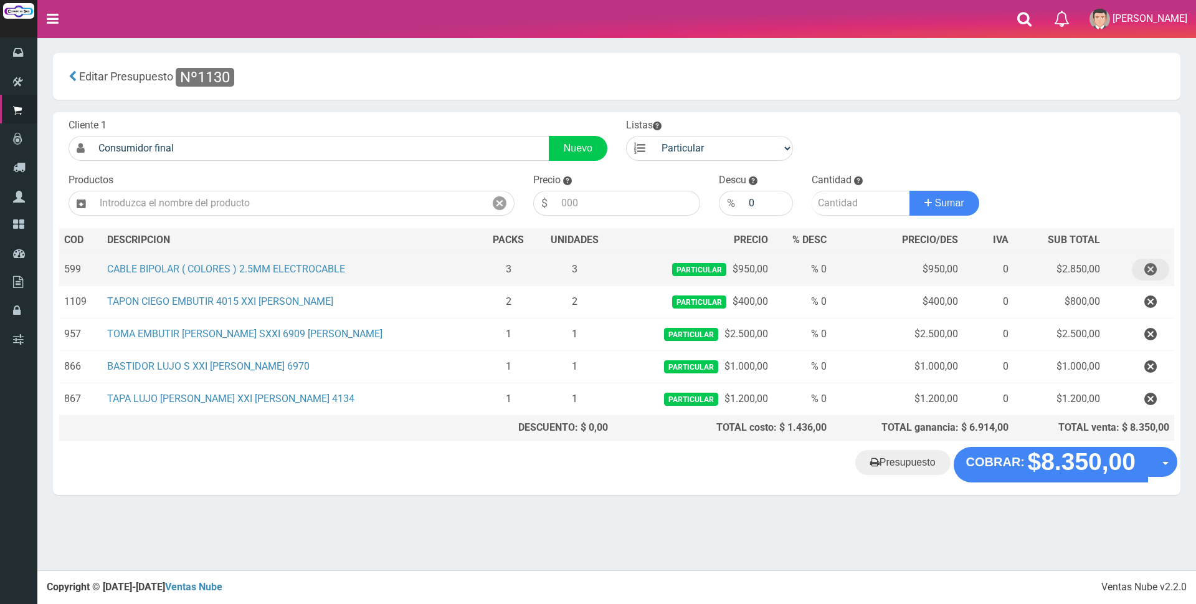
click at [1146, 270] on icon "button" at bounding box center [1150, 270] width 12 height 22
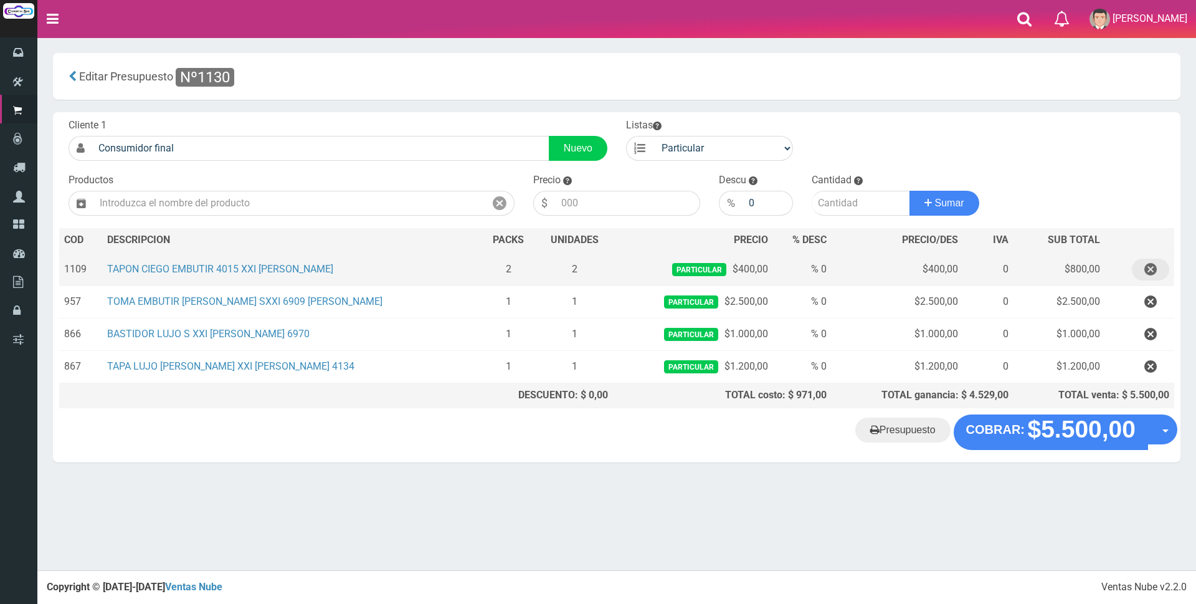
click at [1146, 270] on icon "button" at bounding box center [1150, 270] width 12 height 22
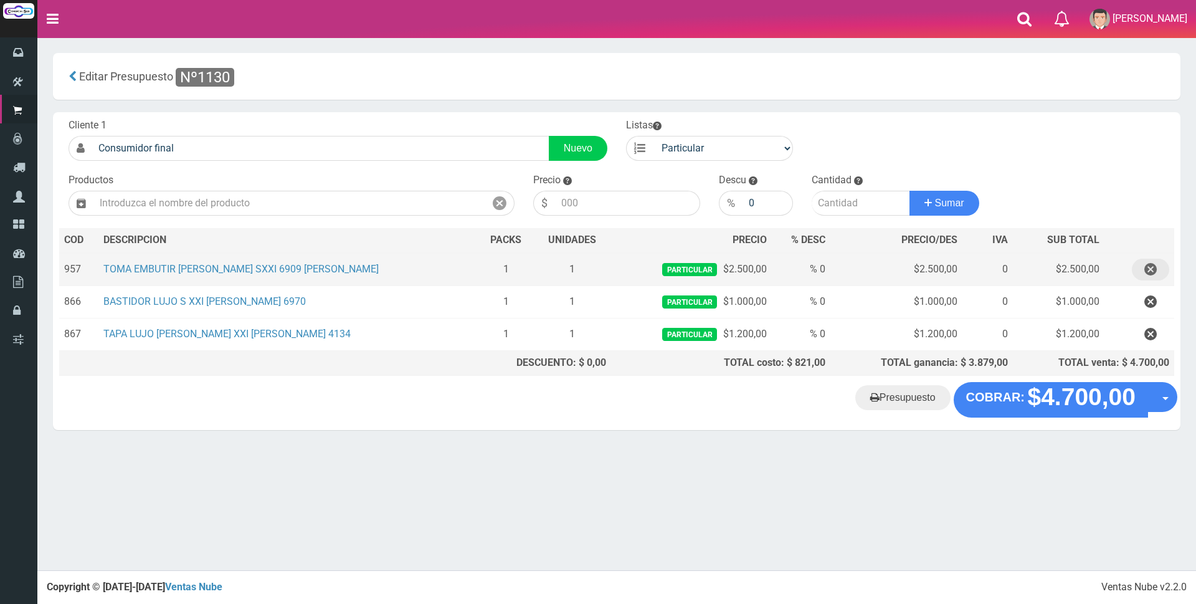
click at [1146, 270] on icon "button" at bounding box center [1150, 270] width 12 height 22
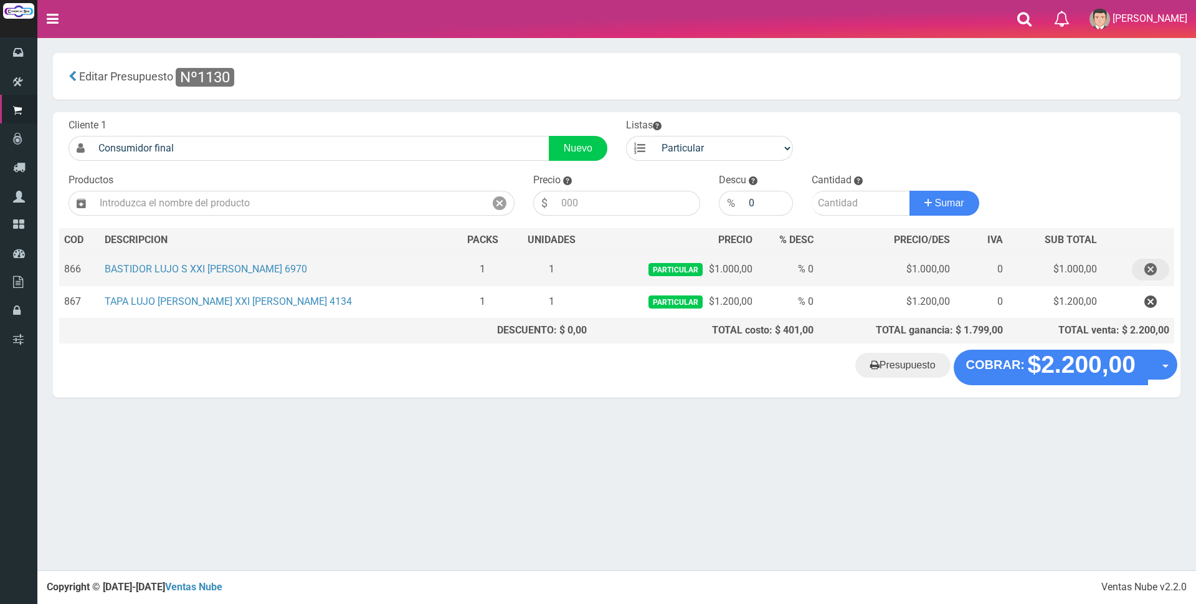
click at [1146, 270] on icon "button" at bounding box center [1150, 270] width 12 height 22
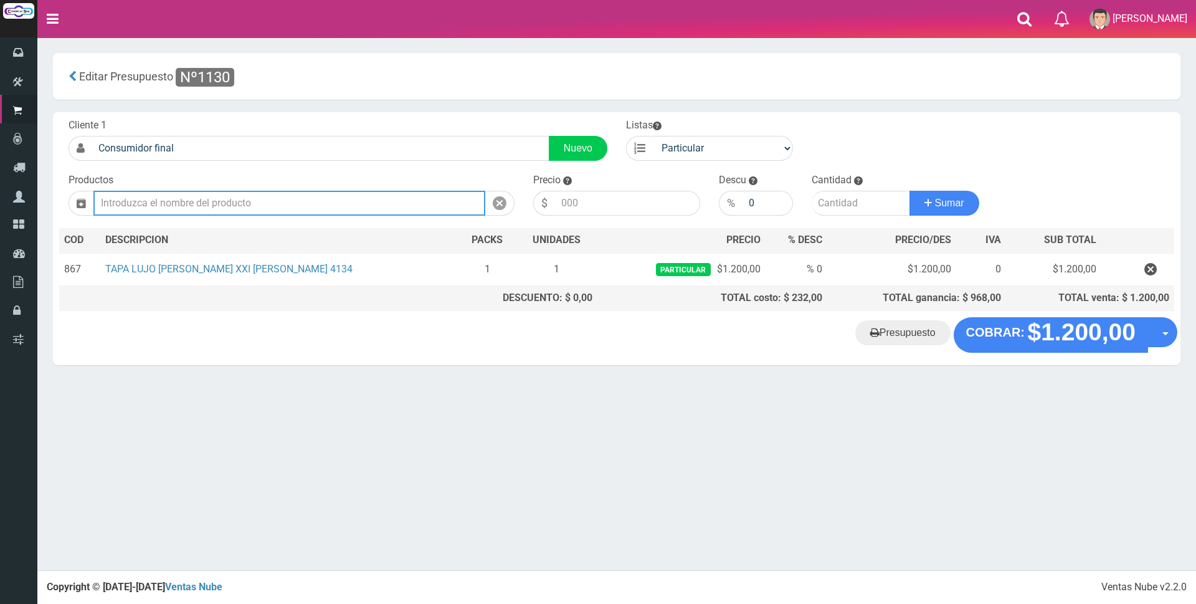
click at [242, 206] on input "text" at bounding box center [289, 203] width 392 height 25
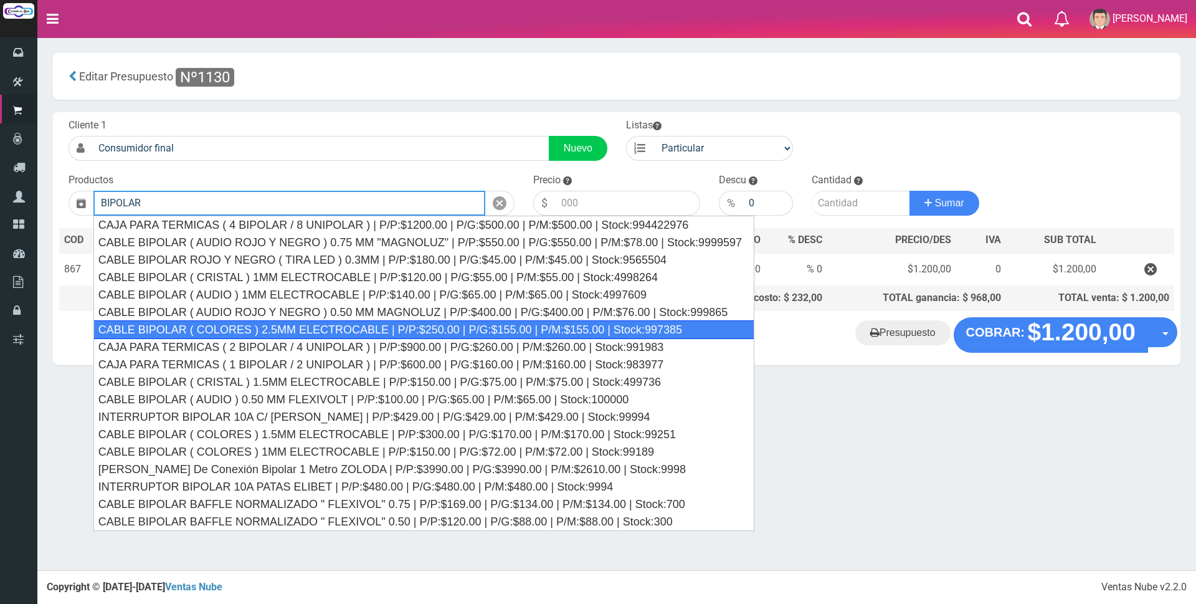
click at [339, 329] on div "CABLE BIPOLAR ( COLORES ) 2.5MM ELECTROCABLE | P/P:$250.00 | P/G:$155.00 | P/M:…" at bounding box center [423, 329] width 661 height 19
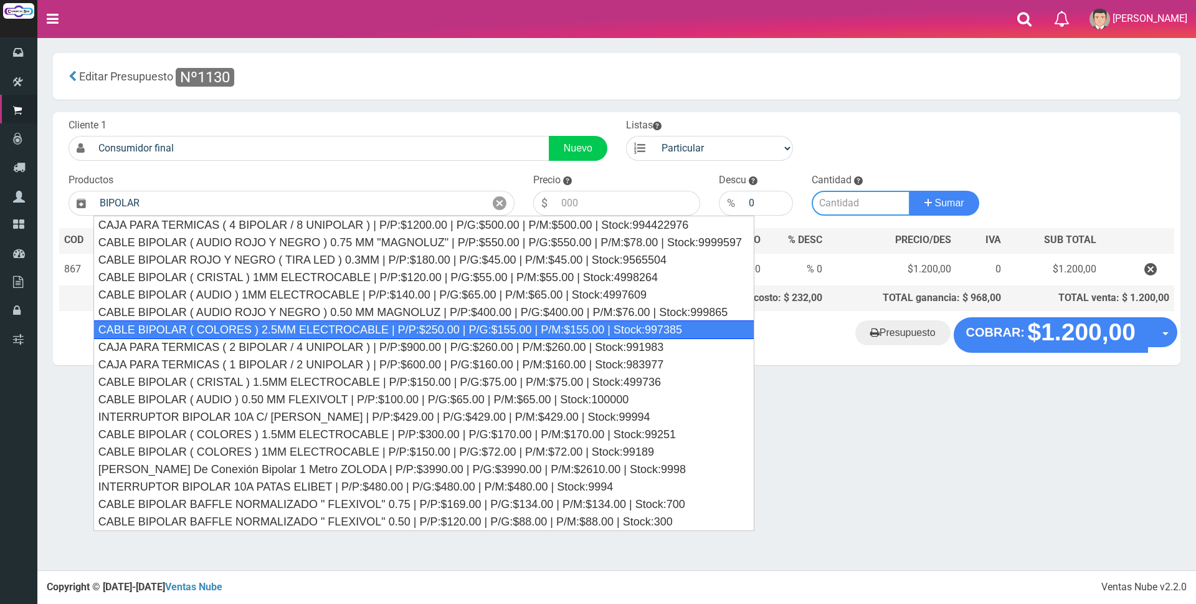
type input "CABLE BIPOLAR ( COLORES ) 2.5MM ELECTROCABLE | P/P:$250.00 | P/G:$155.00 | P/M:…"
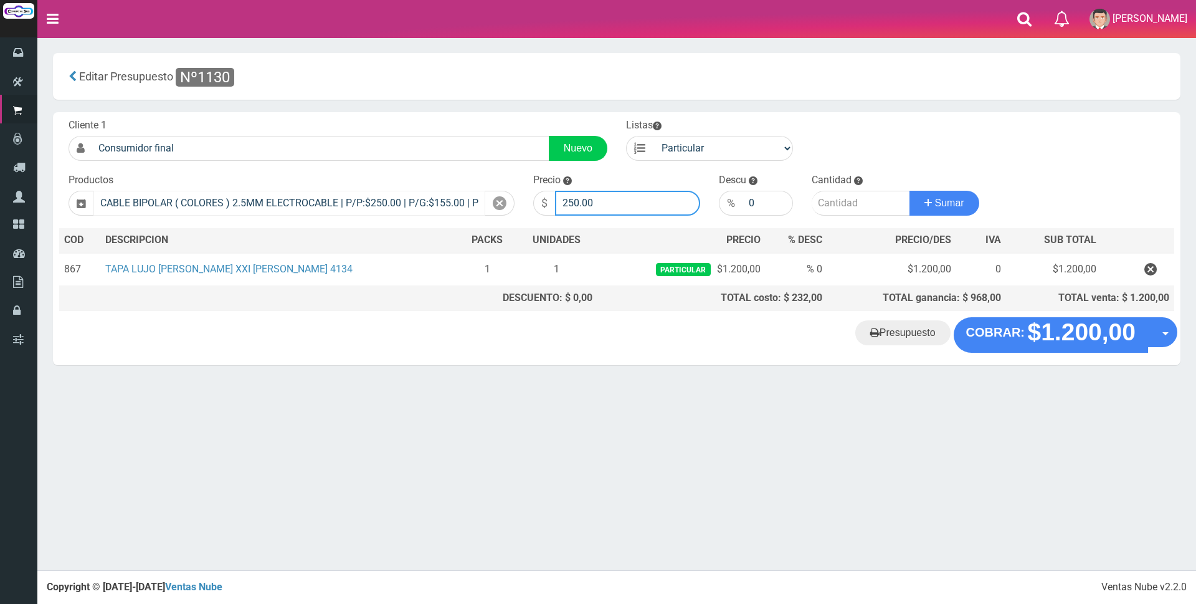
drag, startPoint x: 607, startPoint y: 203, endPoint x: 458, endPoint y: 190, distance: 148.8
click at [458, 118] on form "Cliente 1 Consumidor final Nuevo Listas Particular Gremio Mayoristas" at bounding box center [616, 118] width 1115 height 0
type input "1300"
type input "1"
type input "3"
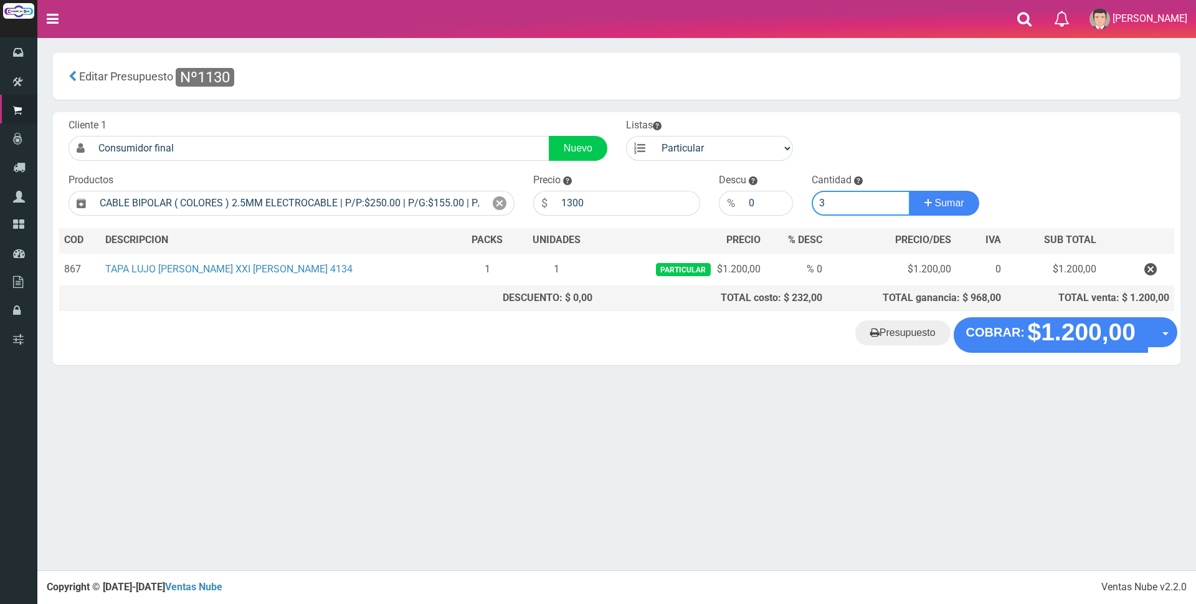
click at [909, 191] on button "Sumar" at bounding box center [944, 203] width 70 height 25
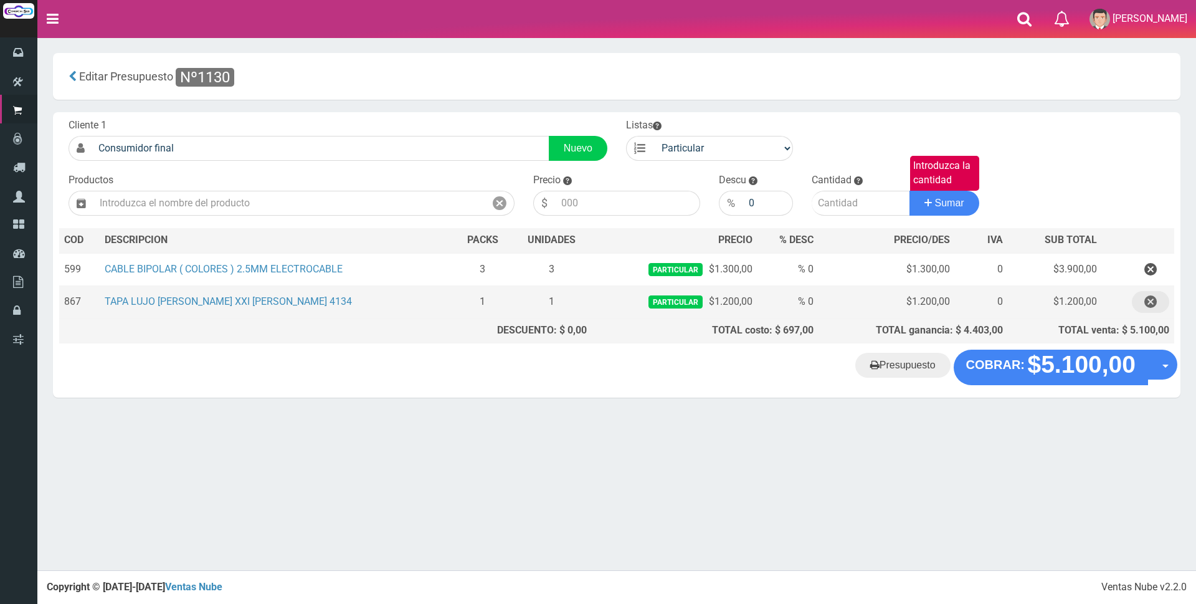
drag, startPoint x: 1152, startPoint y: 305, endPoint x: 949, endPoint y: 323, distance: 203.9
click at [1152, 305] on icon "button" at bounding box center [1150, 302] width 12 height 22
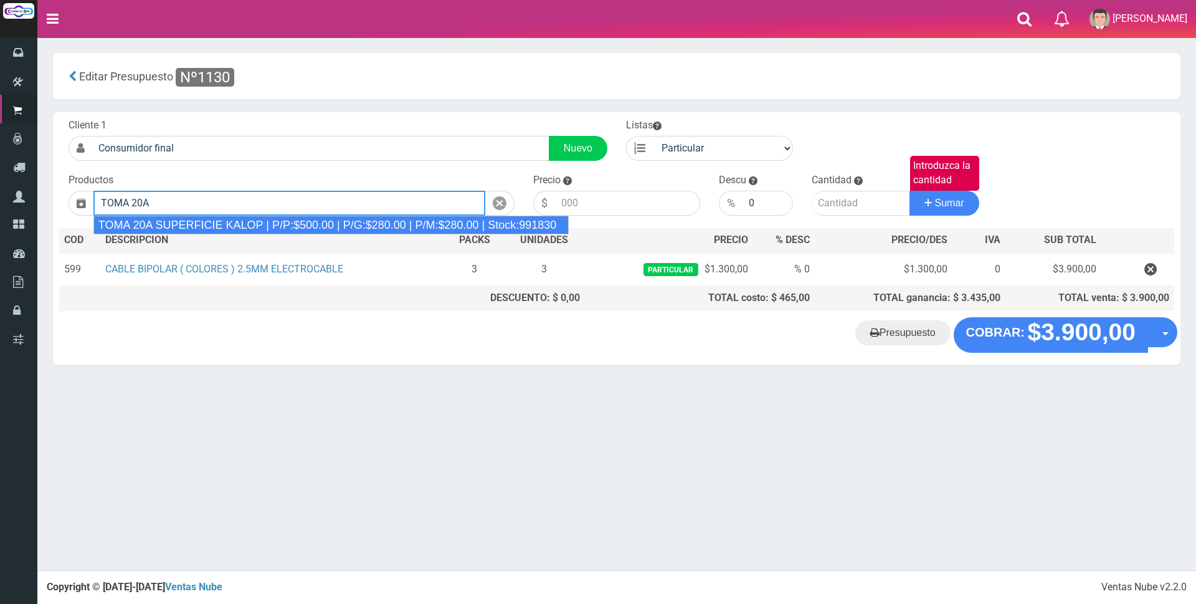
click at [198, 230] on div "TOMA 20A SUPERFICIE KALOP | P/P:$500.00 | P/G:$280.00 | P/M:$280.00 | Stock:991…" at bounding box center [331, 225] width 476 height 19
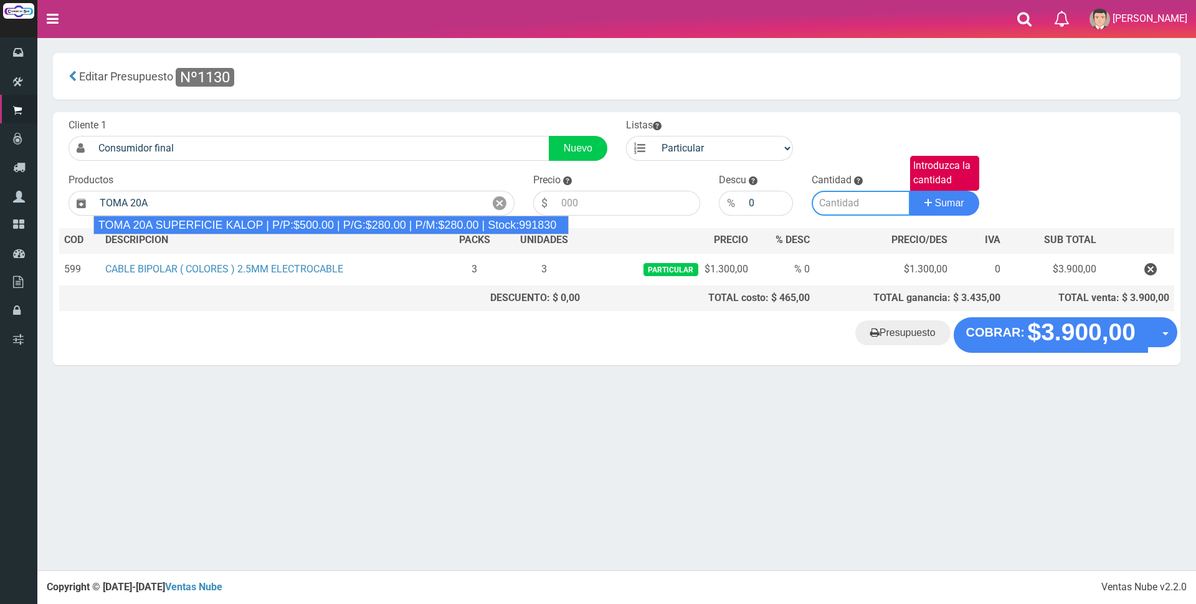
type input "TOMA 20A SUPERFICIE KALOP | P/P:$500.00 | P/G:$280.00 | P/M:$280.00 | Stock:991…"
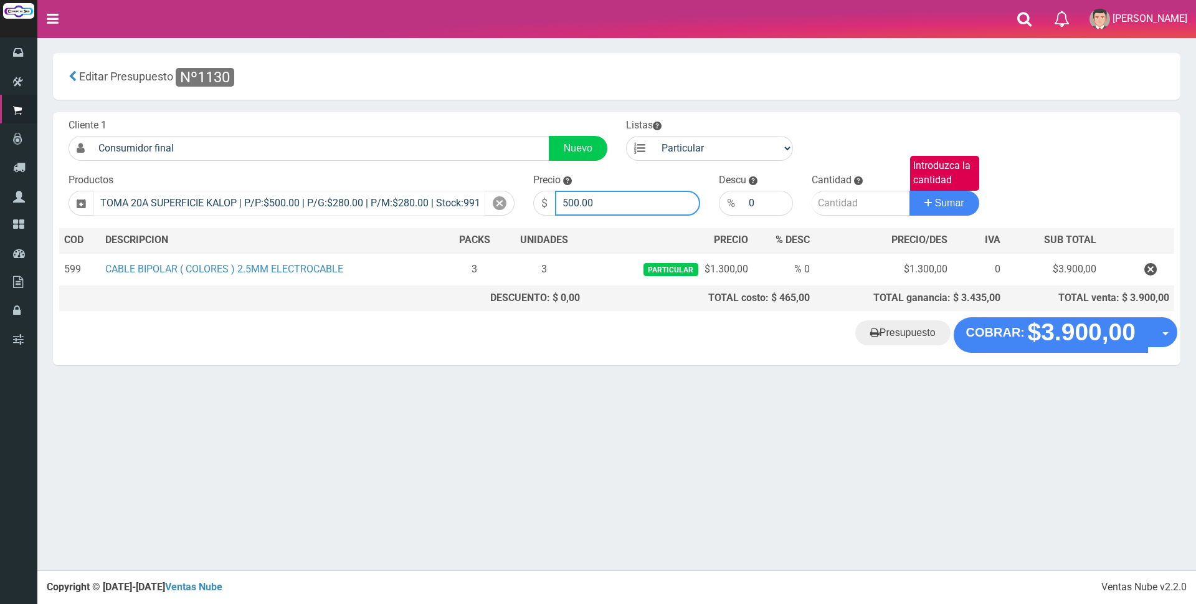
drag, startPoint x: 614, startPoint y: 192, endPoint x: 468, endPoint y: 191, distance: 145.8
click at [468, 118] on form "Cliente 1 Consumidor final Nuevo Listas Particular Gremio Mayoristas" at bounding box center [616, 118] width 1115 height 0
type input "4"
type input "5000"
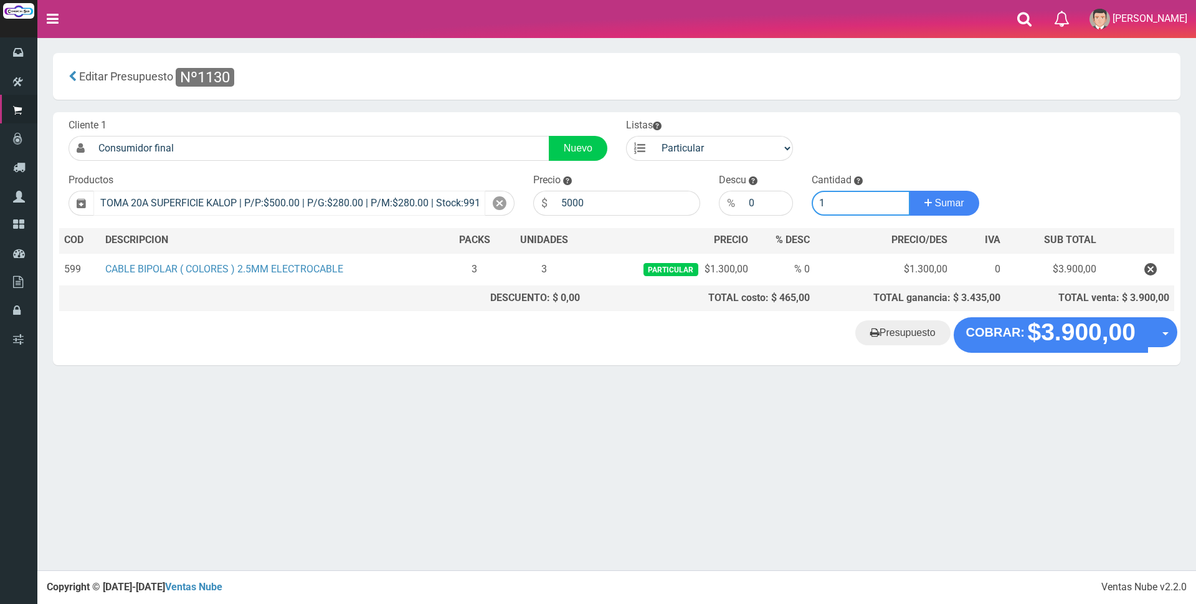
type input "1"
click at [909, 191] on button "Sumar" at bounding box center [944, 203] width 70 height 25
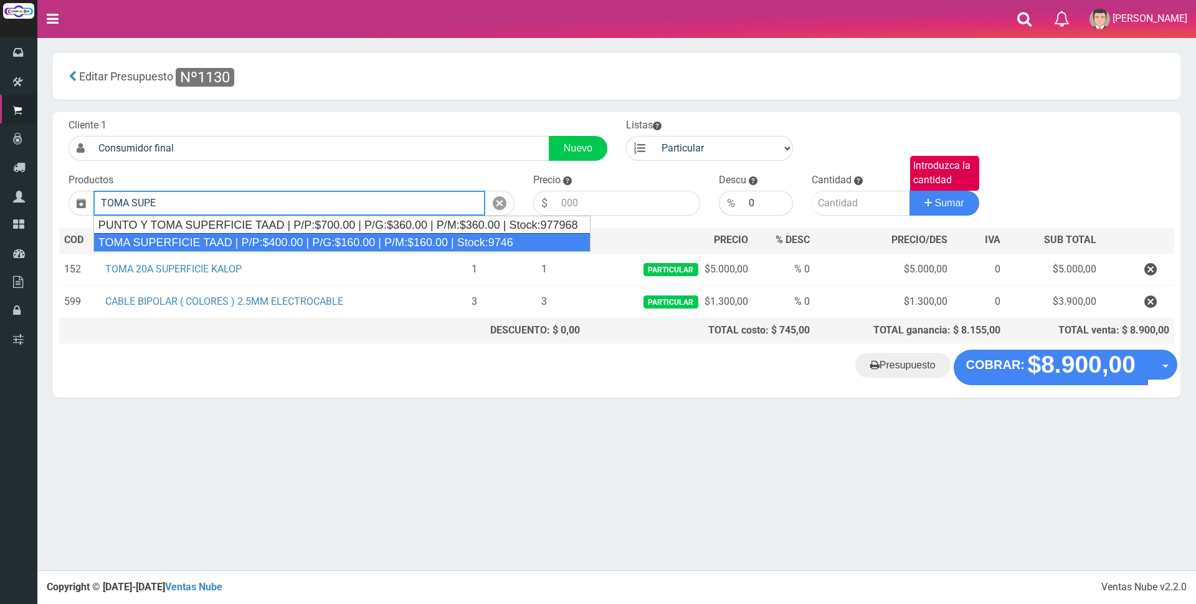
click at [309, 234] on div "TOMA SUPERFICIE TAAD | P/P:$400.00 | P/G:$160.00 | P/M:$160.00 | Stock:9746" at bounding box center [341, 242] width 497 height 19
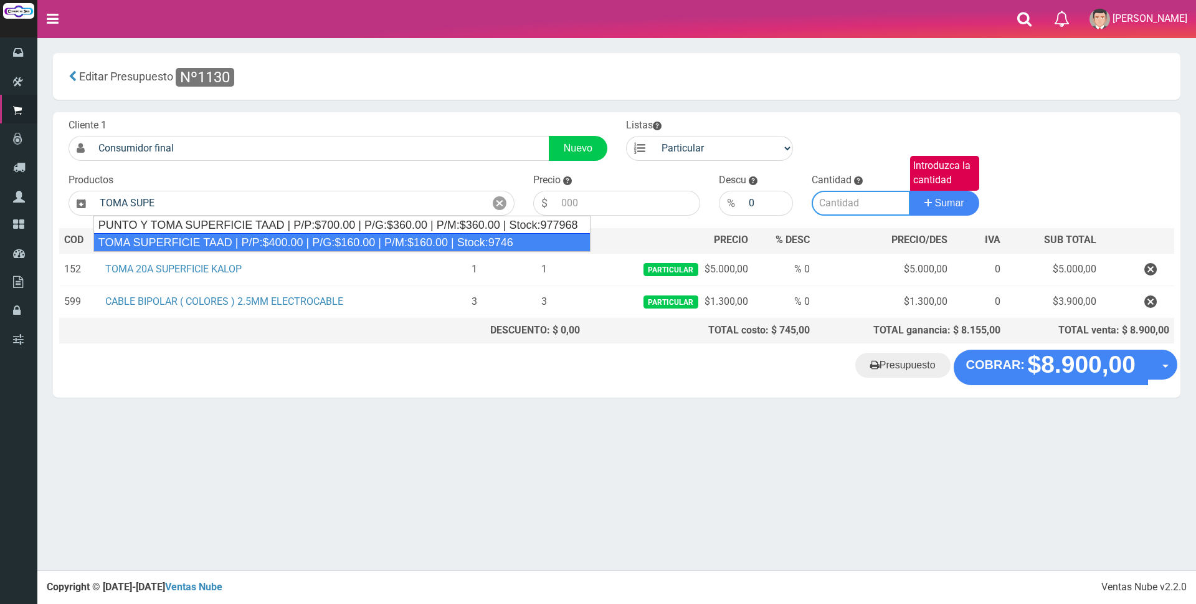
type input "TOMA SUPERFICIE TAAD | P/P:$400.00 | P/G:$160.00 | P/M:$160.00 | Stock:9746"
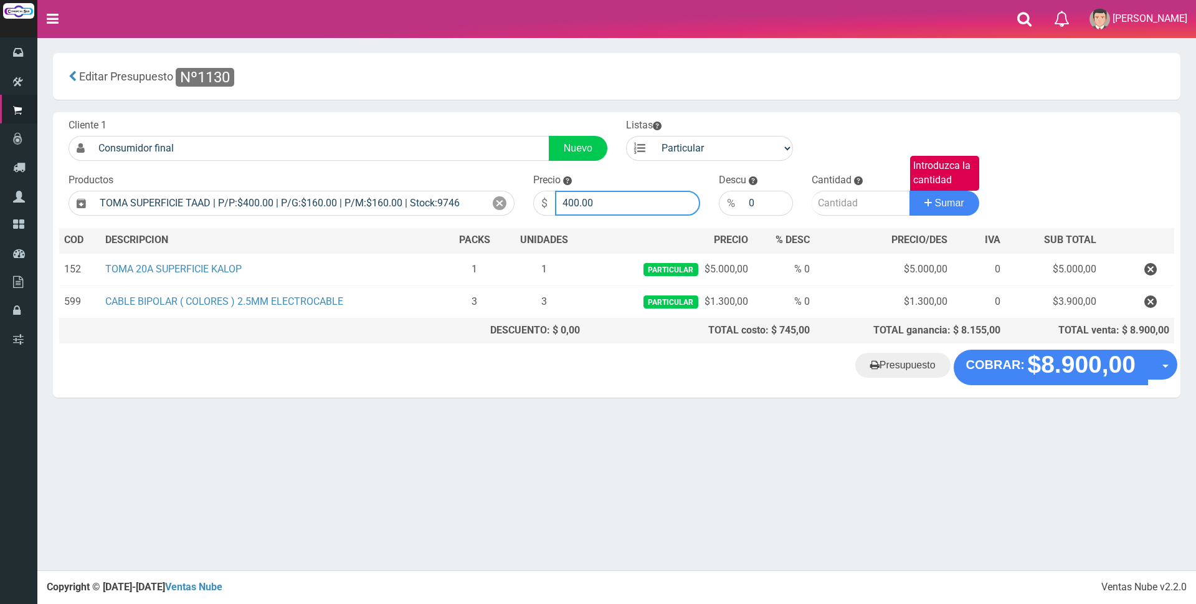
drag, startPoint x: 637, startPoint y: 204, endPoint x: 367, endPoint y: 179, distance: 271.5
click at [375, 118] on form "Cliente 1 Consumidor final Nuevo Listas Particular Gremio Mayoristas" at bounding box center [616, 118] width 1115 height 0
type input "3000"
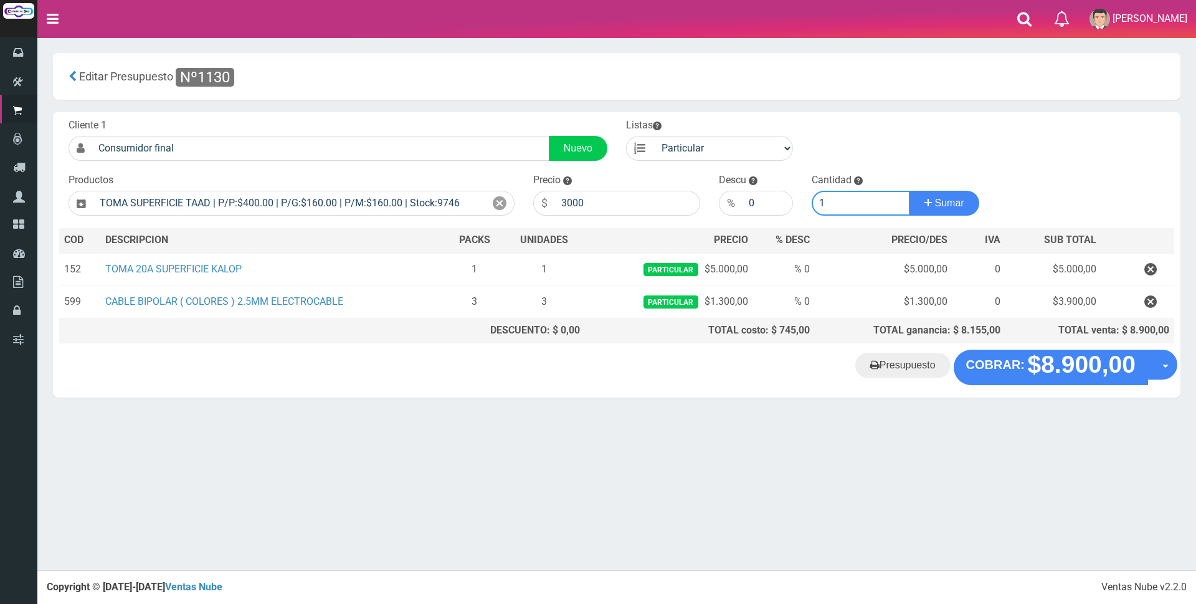
type input "1"
click at [909, 191] on button "Sumar" at bounding box center [944, 203] width 70 height 25
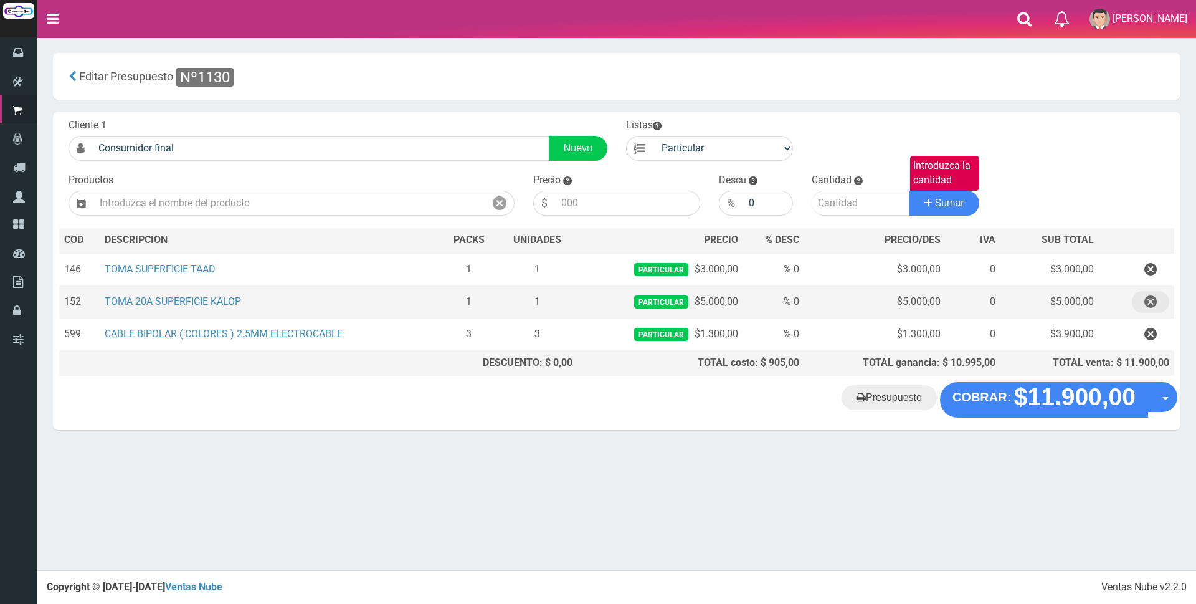
click at [1147, 306] on icon "button" at bounding box center [1150, 302] width 12 height 22
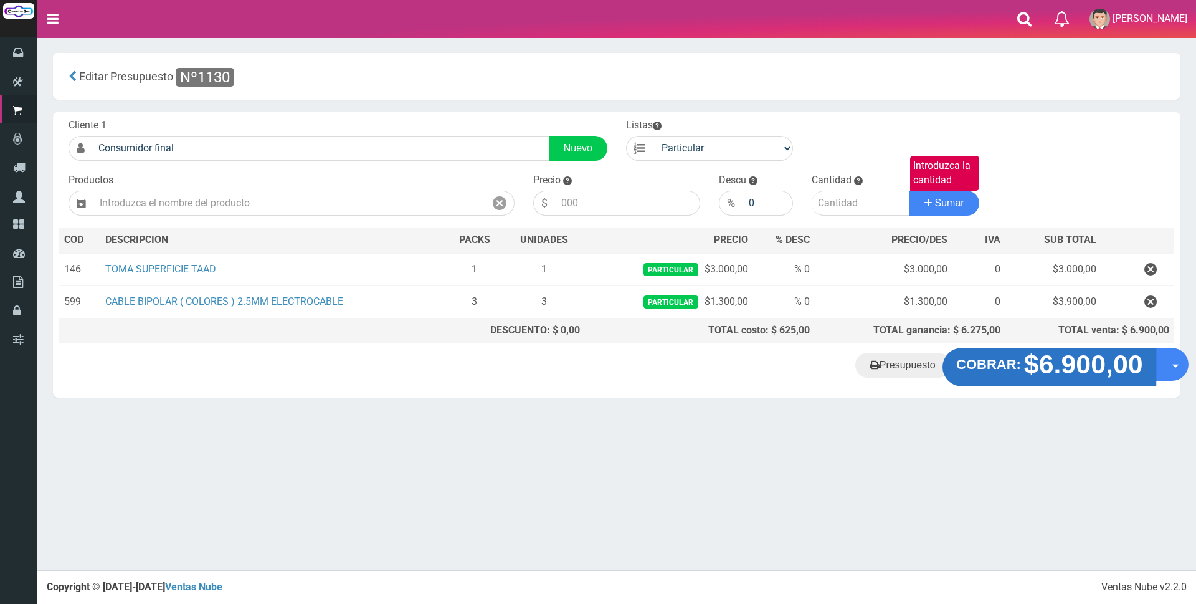
click at [1070, 362] on strong "$6.900,00" at bounding box center [1082, 363] width 119 height 29
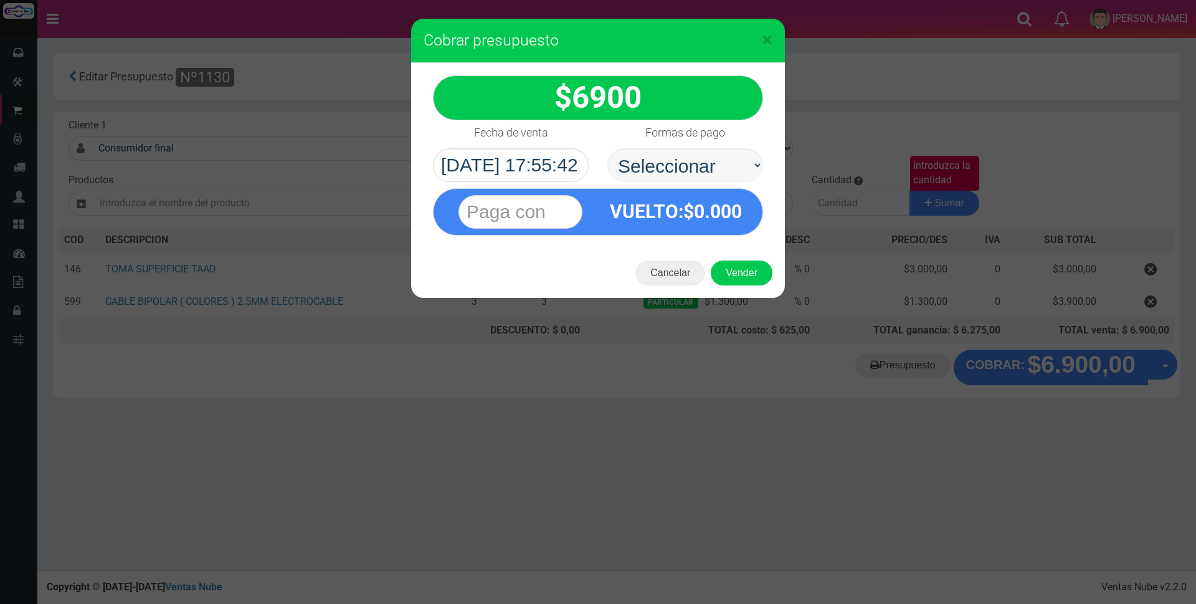
select select "Efectivo"
click at [607, 148] on select "Seleccionar Efectivo Tarjeta de Crédito Depósito Débito" at bounding box center [685, 165] width 156 height 34
click at [533, 237] on div "6900 Efectivo" at bounding box center [598, 155] width 374 height 185
click at [533, 229] on div at bounding box center [520, 212] width 155 height 46
click at [525, 211] on input "text" at bounding box center [520, 212] width 124 height 34
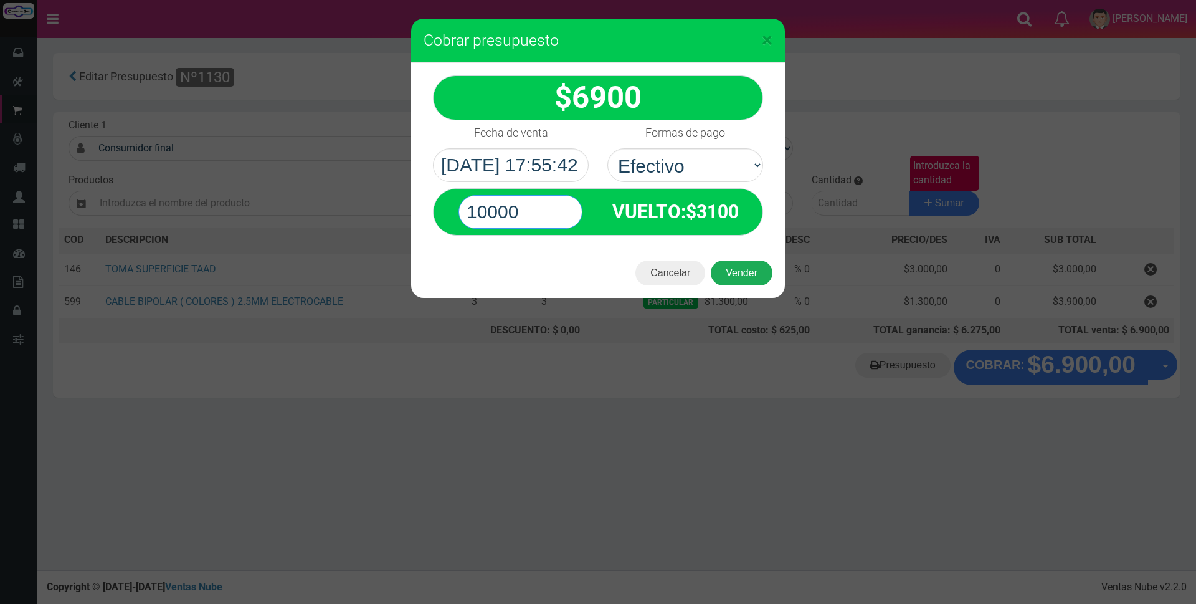
type input "10000"
drag, startPoint x: 749, startPoint y: 267, endPoint x: 746, endPoint y: 260, distance: 7.5
click at [749, 267] on button "Vender" at bounding box center [742, 272] width 62 height 25
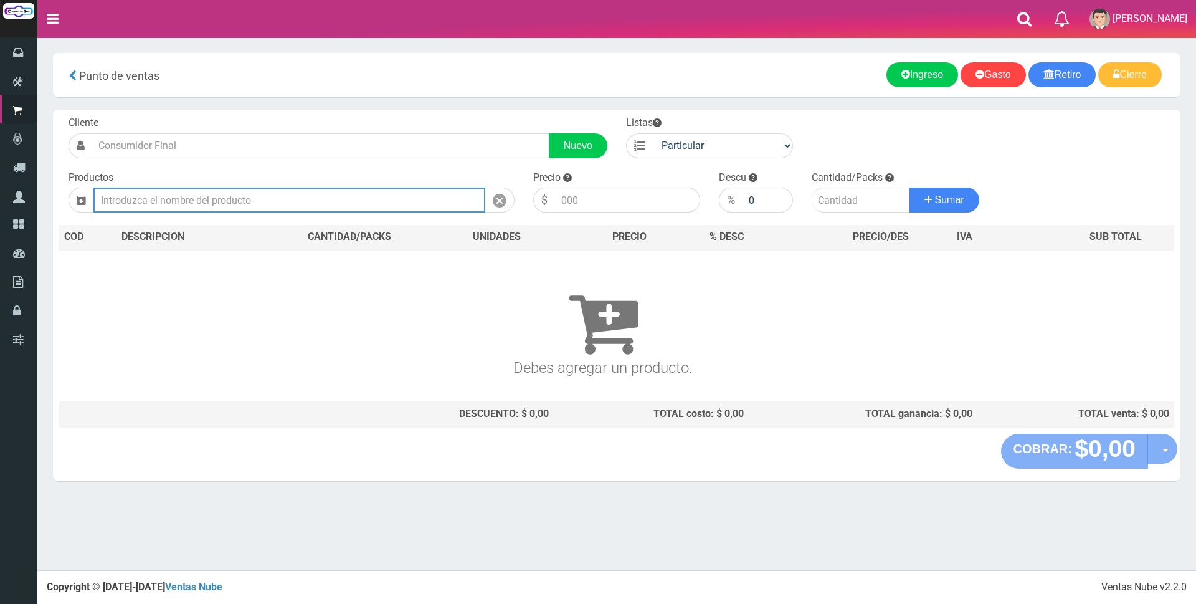
click at [232, 200] on input "text" at bounding box center [289, 199] width 392 height 25
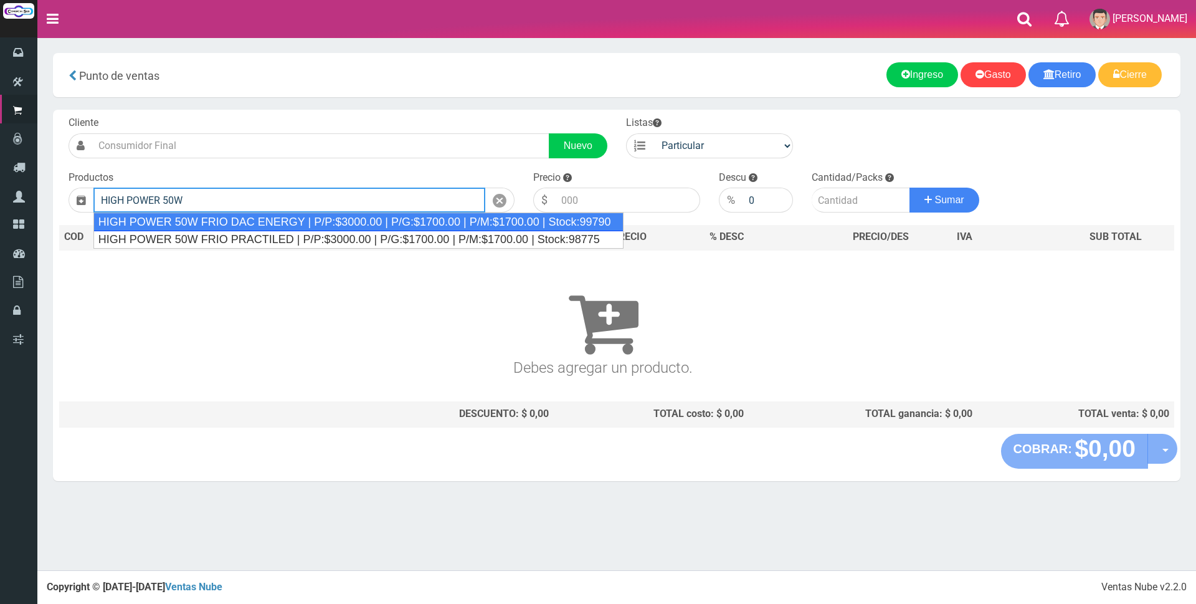
drag, startPoint x: 253, startPoint y: 235, endPoint x: 253, endPoint y: 217, distance: 18.7
click at [253, 217] on ul "HIGH POWER 50W FRIO DAC ENERGY | P/P:$3000.00 | P/G:$1700.00 | P/M:$1700.00 | S…" at bounding box center [358, 230] width 530 height 36
click at [254, 218] on div "HIGH POWER 50W FRIO DAC ENERGY | P/P:$3000.00 | P/G:$1700.00 | P/M:$1700.00 | S…" at bounding box center [358, 221] width 530 height 19
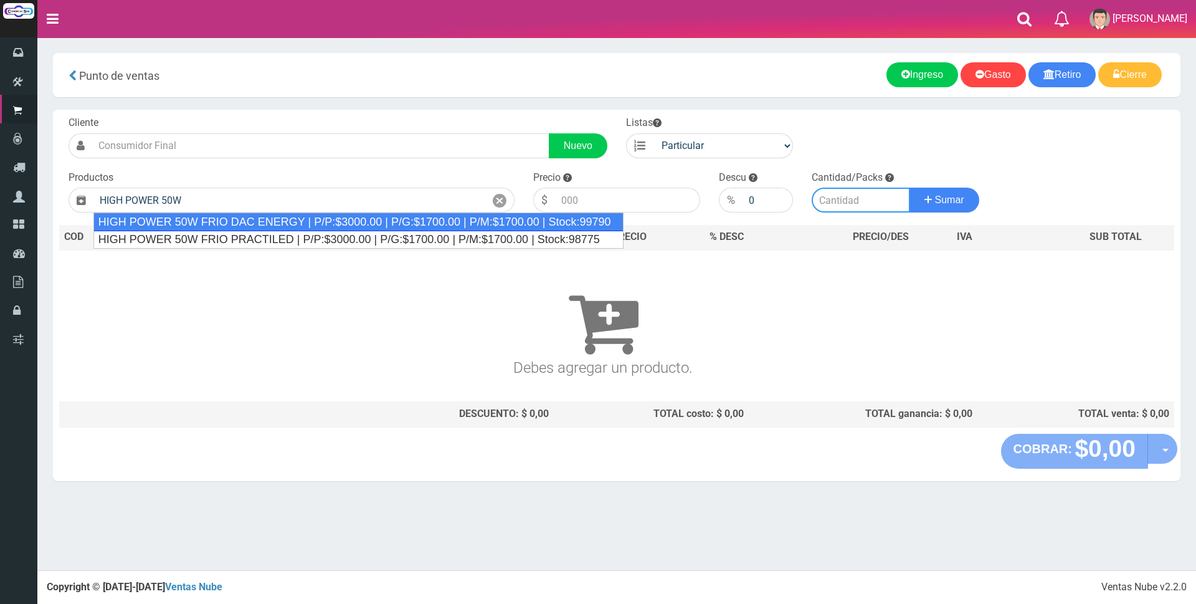
type input "HIGH POWER 50W FRIO DAC ENERGY | P/P:$3000.00 | P/G:$1700.00 | P/M:$1700.00 | S…"
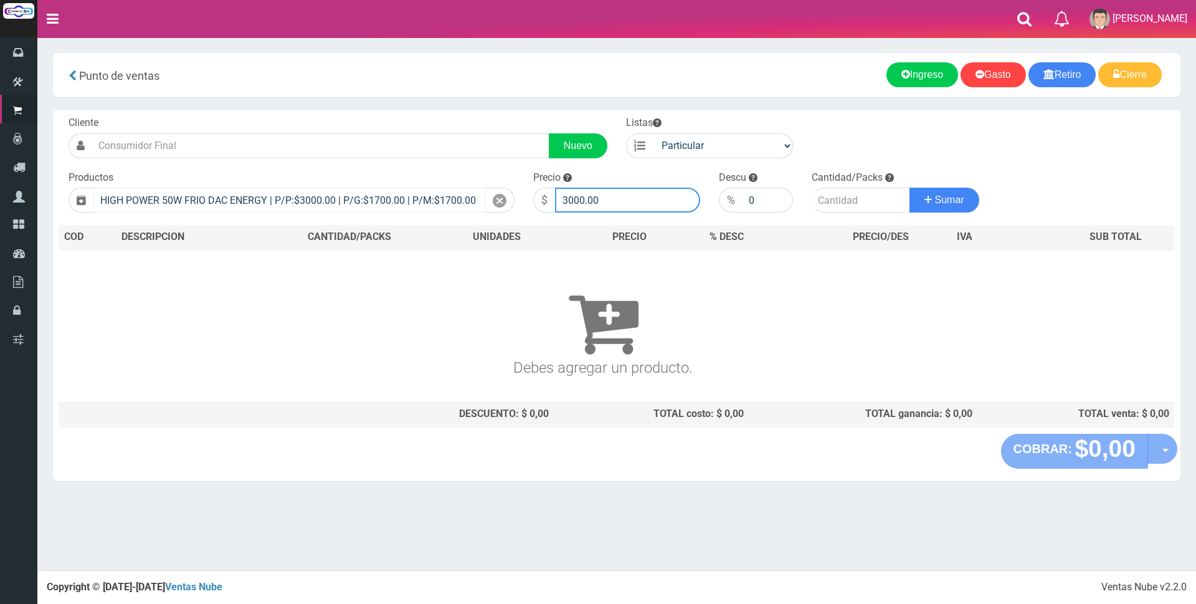
drag, startPoint x: 445, startPoint y: 201, endPoint x: 384, endPoint y: 199, distance: 61.1
click at [385, 116] on form "Cliente Nuevo Listas Particular Gremio Mayoristas" at bounding box center [616, 116] width 1115 height 0
type input "9500"
type input "1"
click at [909, 187] on button "Sumar" at bounding box center [944, 199] width 70 height 25
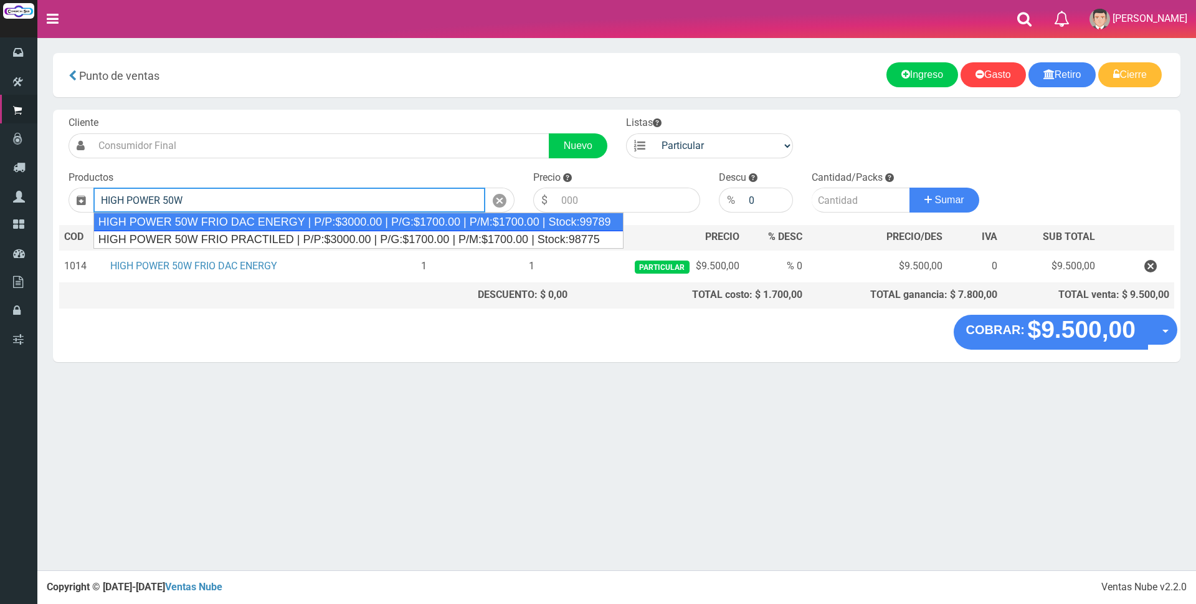
click at [301, 221] on div "HIGH POWER 50W FRIO DAC ENERGY | P/P:$3000.00 | P/G:$1700.00 | P/M:$1700.00 | S…" at bounding box center [358, 221] width 530 height 19
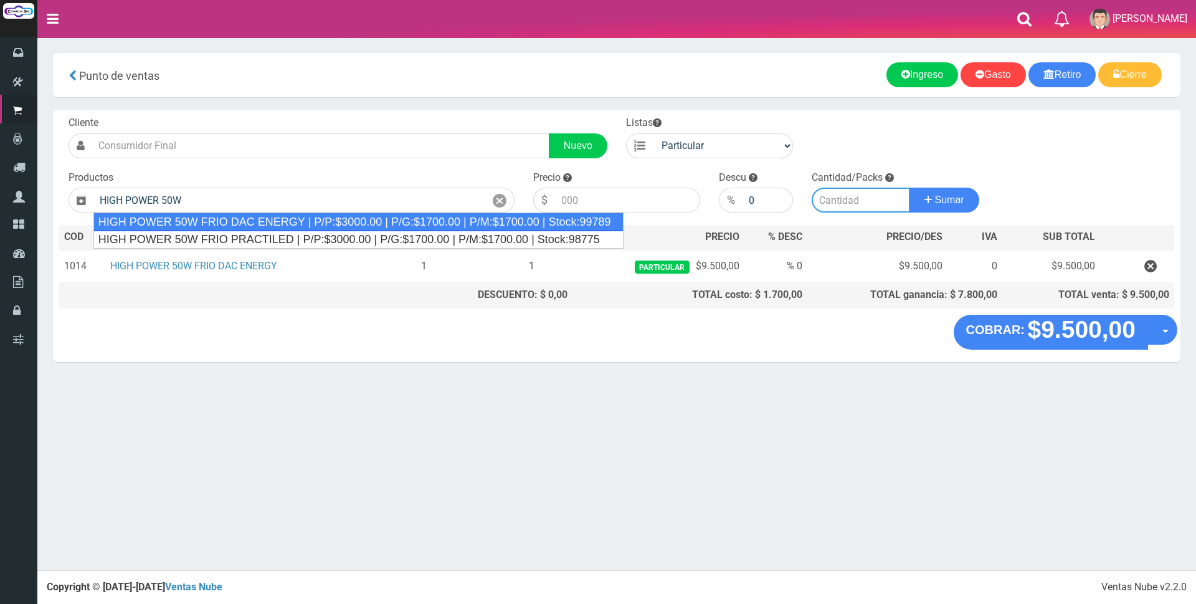
type input "HIGH POWER 50W FRIO DAC ENERGY | P/P:$3000.00 | P/G:$1700.00 | P/M:$1700.00 | S…"
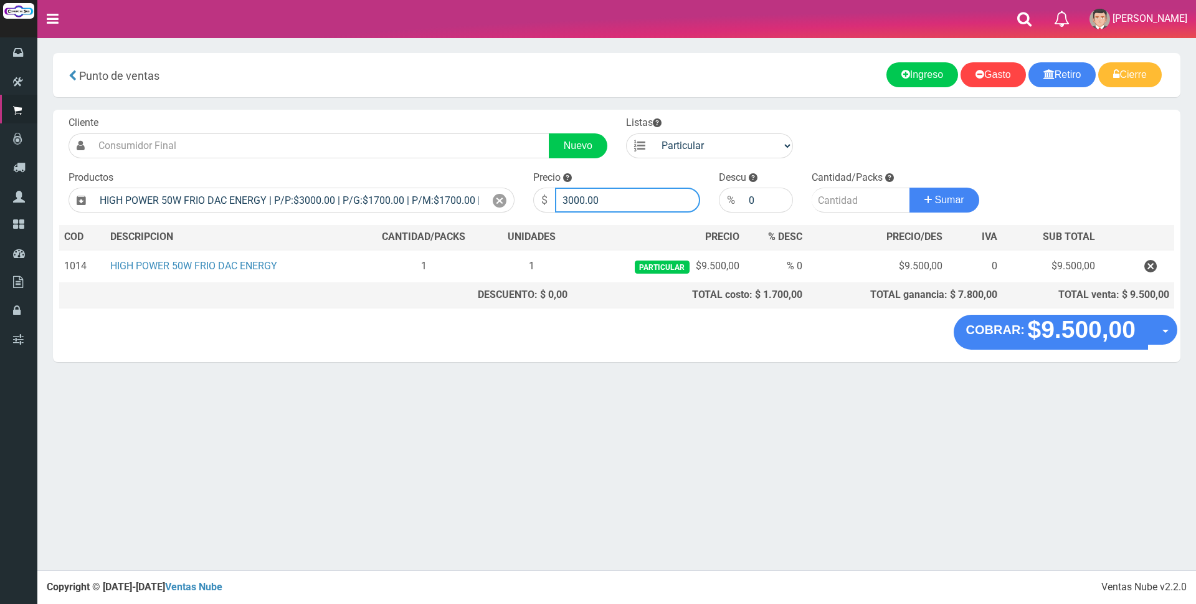
drag, startPoint x: 622, startPoint y: 203, endPoint x: 490, endPoint y: 183, distance: 134.2
click at [490, 116] on form "Cliente Nuevo Listas Particular Gremio Mayoristas" at bounding box center [616, 116] width 1115 height 0
type input "8075"
type input "1"
click at [909, 187] on button "Sumar" at bounding box center [944, 199] width 70 height 25
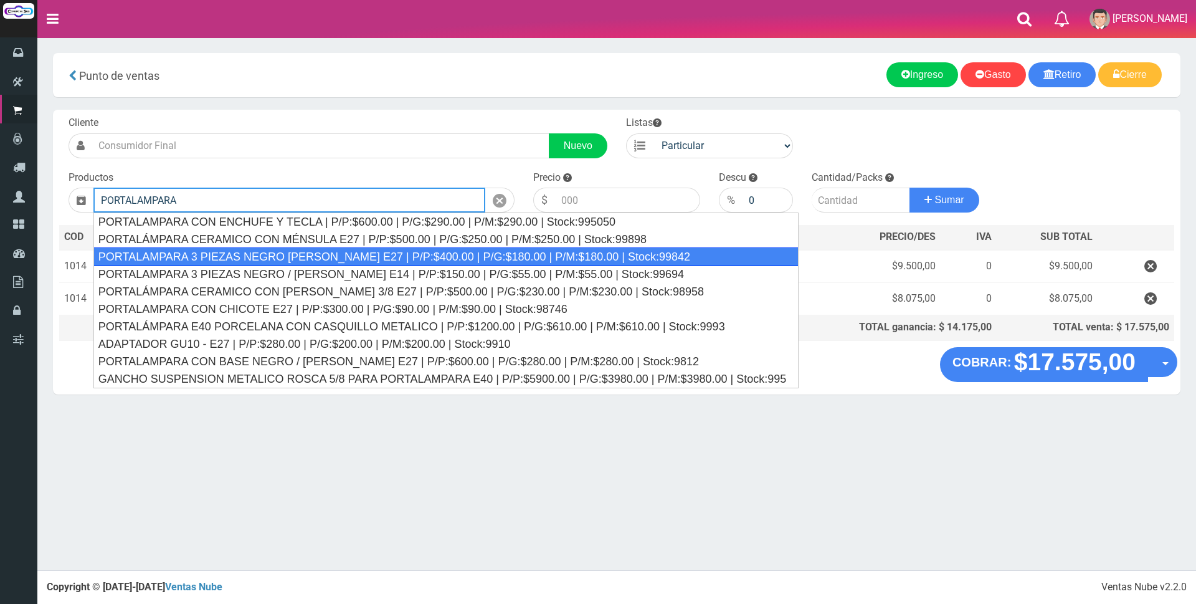
click at [344, 249] on div "PORTALAMPARA 3 PIEZAS NEGRO BLANCO E27 | P/P:$400.00 | P/G:$180.00 | P/M:$180.0…" at bounding box center [446, 256] width 706 height 19
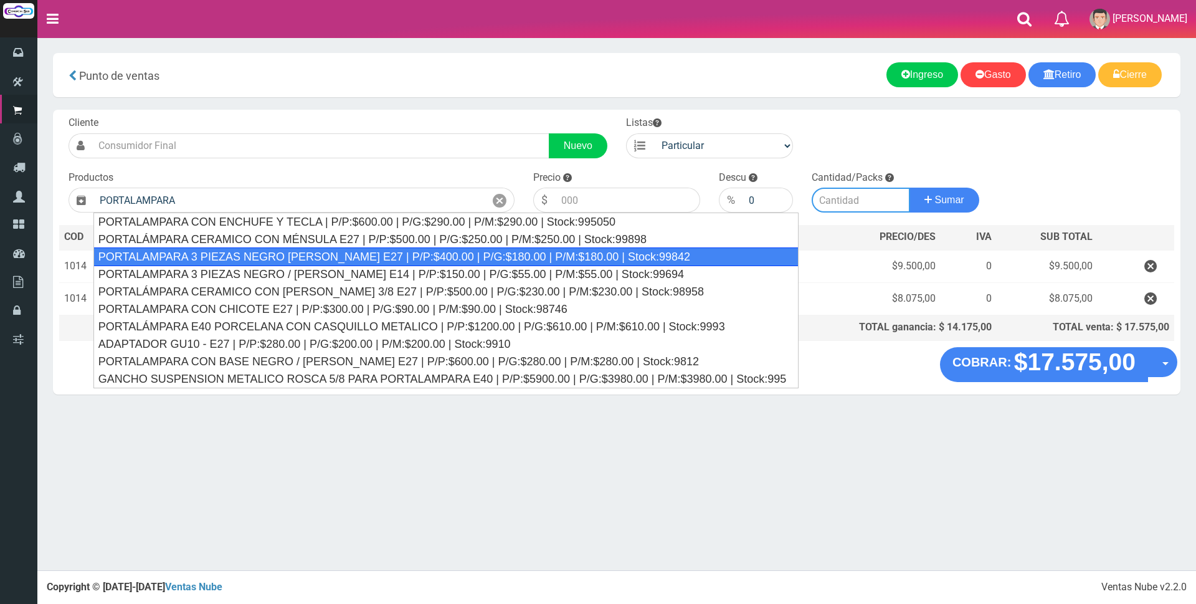
type input "PORTALAMPARA 3 PIEZAS NEGRO BLANCO E27 | P/P:$400.00 | P/G:$180.00 | P/M:$180.0…"
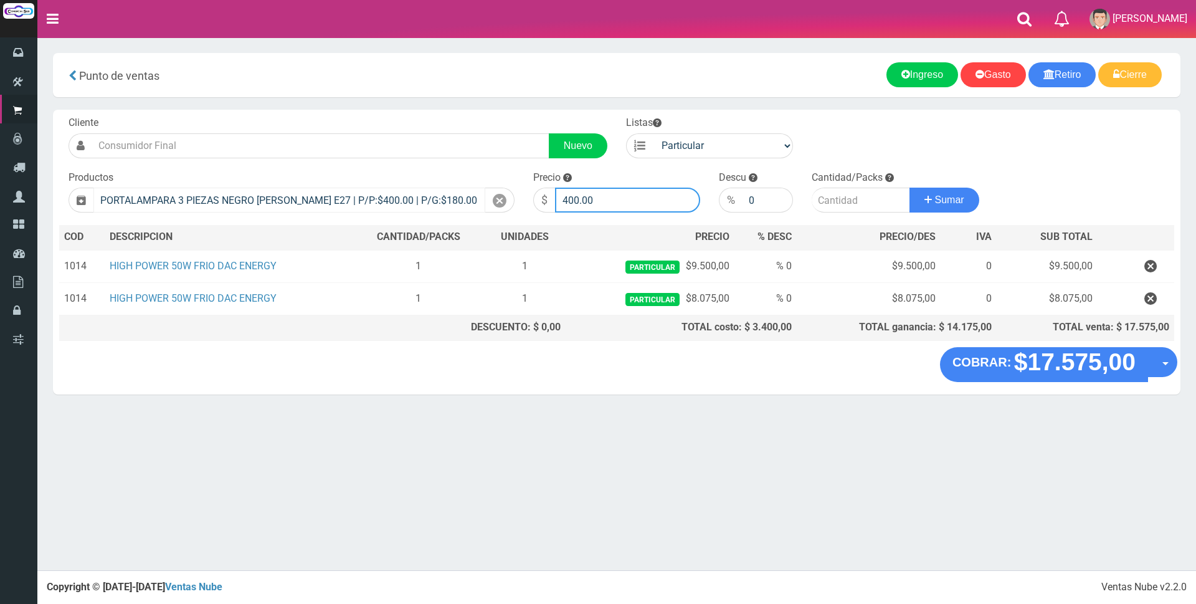
drag, startPoint x: 631, startPoint y: 206, endPoint x: 375, endPoint y: 190, distance: 256.5
click at [375, 116] on form "Cliente Nuevo Listas Particular Gremio Mayoristas" at bounding box center [616, 116] width 1115 height 0
type input "2500"
type input "2"
click at [909, 187] on button "Sumar" at bounding box center [944, 199] width 70 height 25
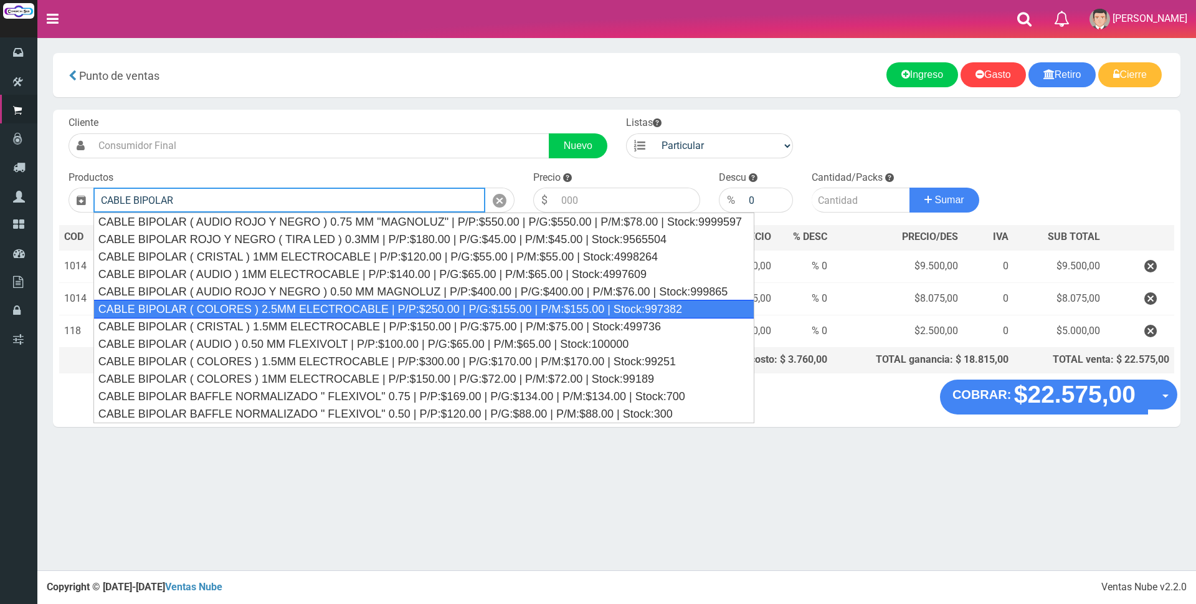
click at [379, 301] on div "CABLE BIPOLAR ( COLORES ) 2.5MM ELECTROCABLE | P/P:$250.00 | P/G:$155.00 | P/M:…" at bounding box center [423, 309] width 661 height 19
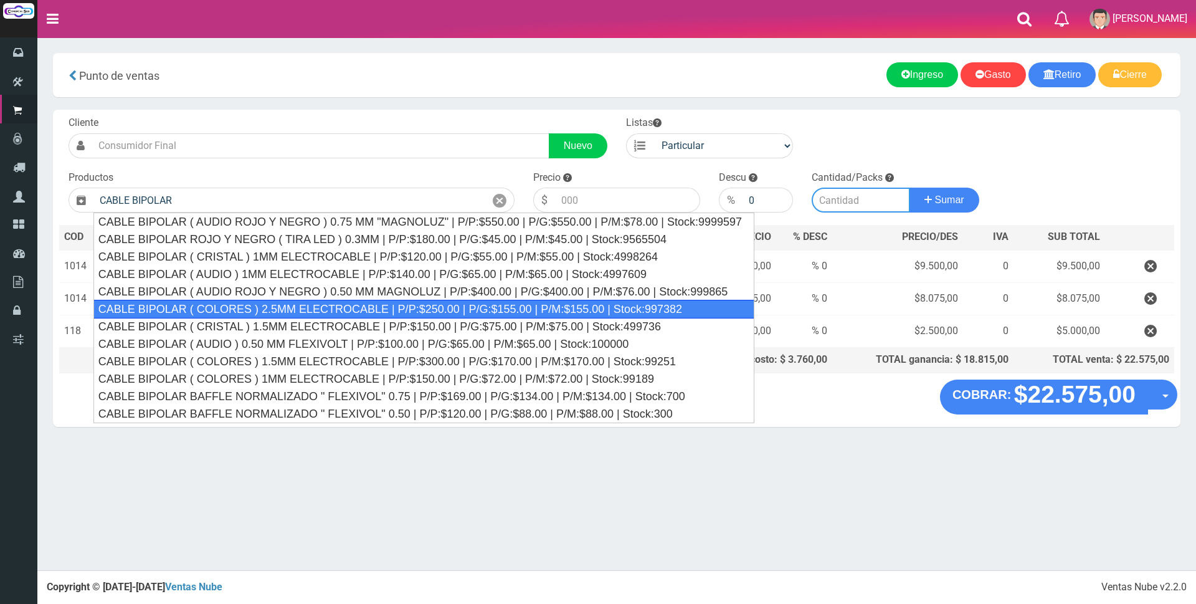
type input "CABLE BIPOLAR ( COLORES ) 2.5MM ELECTROCABLE | P/P:$250.00 | P/G:$155.00 | P/M:…"
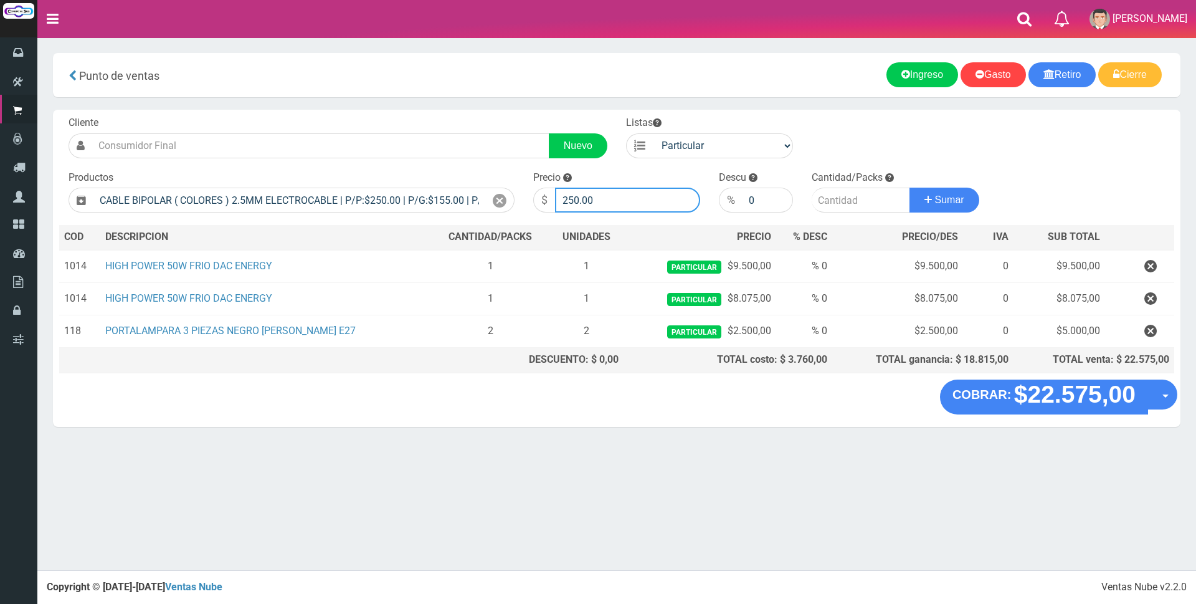
drag, startPoint x: 649, startPoint y: 199, endPoint x: 412, endPoint y: 172, distance: 238.9
click at [412, 116] on form "Cliente Nuevo Listas Particular Gremio Mayoristas" at bounding box center [616, 116] width 1115 height 0
type input "1300"
type input "1"
click at [909, 187] on button "Sumar" at bounding box center [944, 199] width 70 height 25
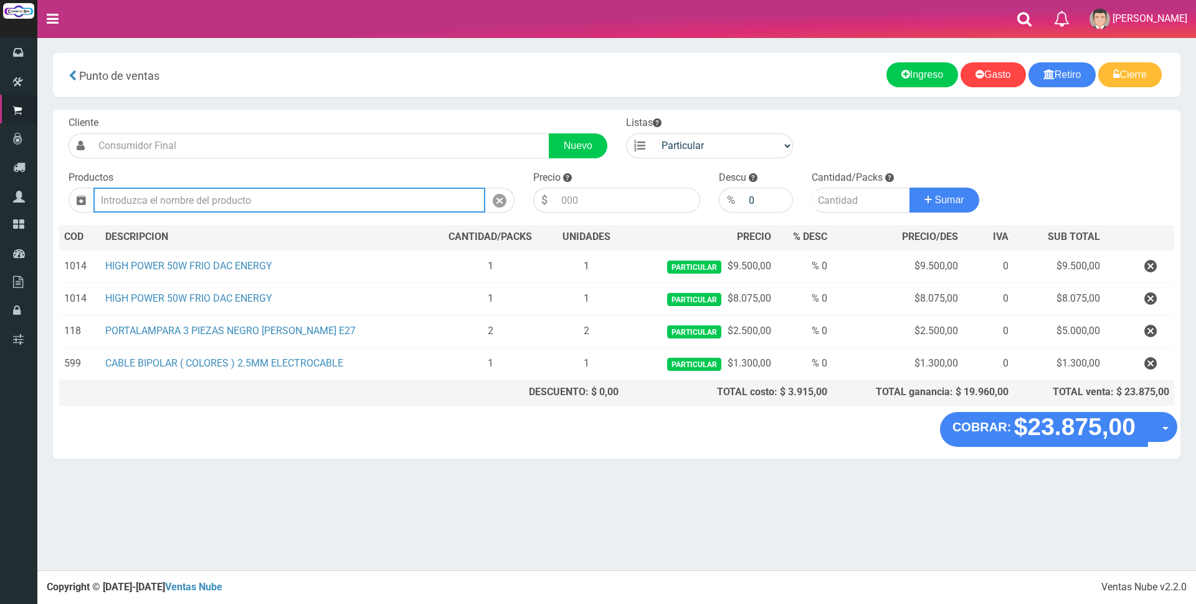
type input "A"
click at [663, 79] on div "Ingreso Gasto Retiro Cierre" at bounding box center [894, 74] width 536 height 25
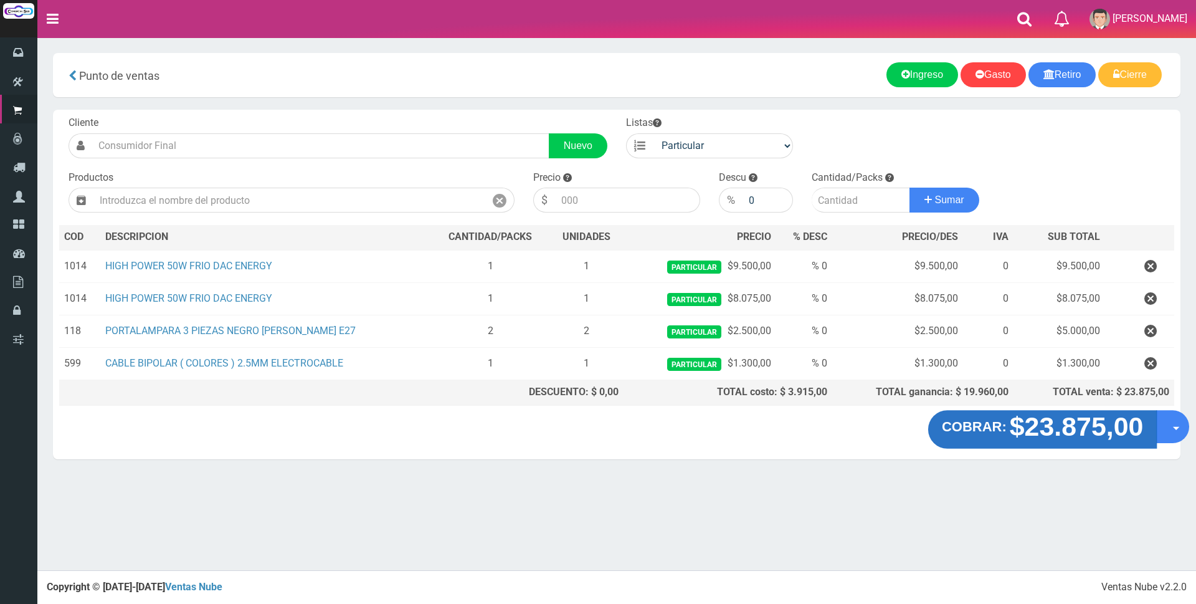
click at [1050, 432] on strong "$23.875,00" at bounding box center [1077, 426] width 134 height 29
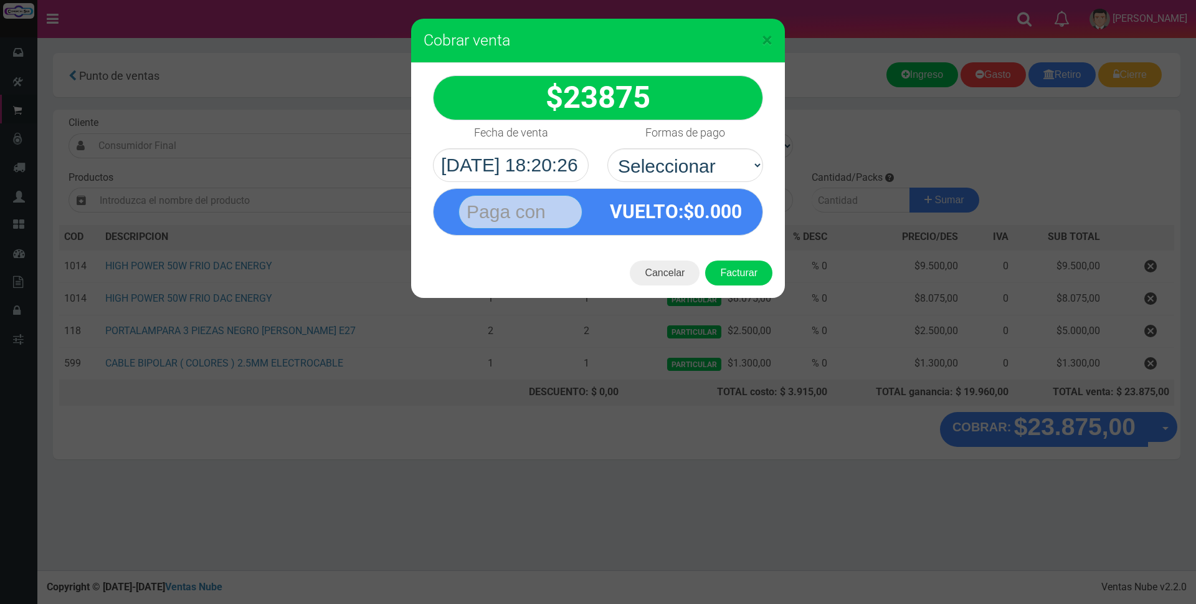
click at [529, 226] on input "text" at bounding box center [520, 212] width 124 height 34
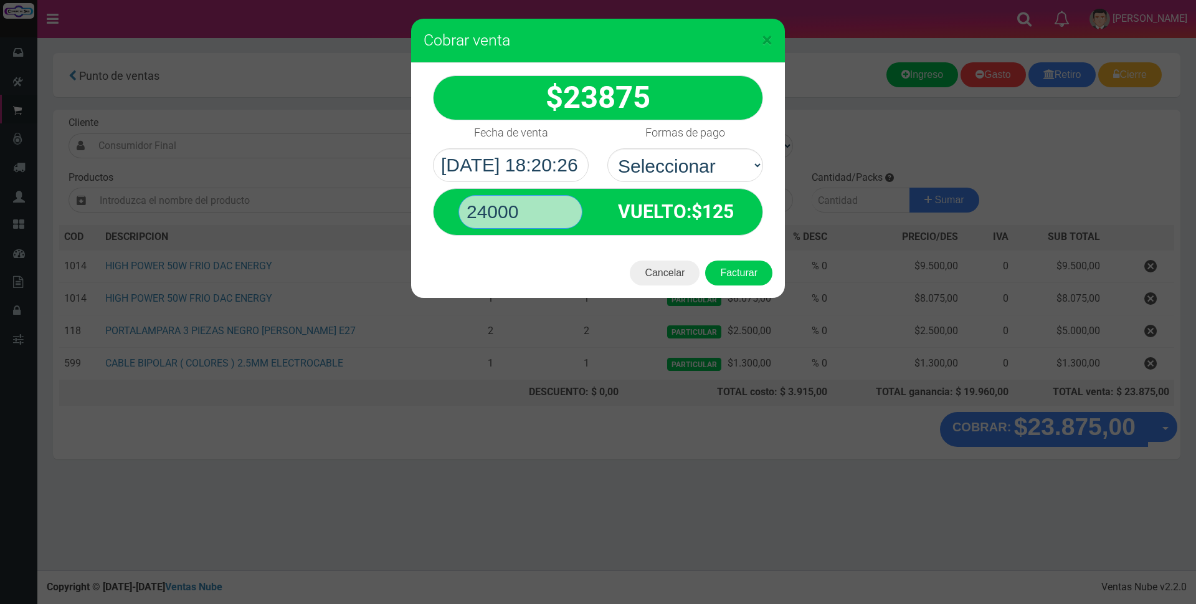
type input "24000"
click at [705, 260] on button "Facturar" at bounding box center [738, 272] width 67 height 25
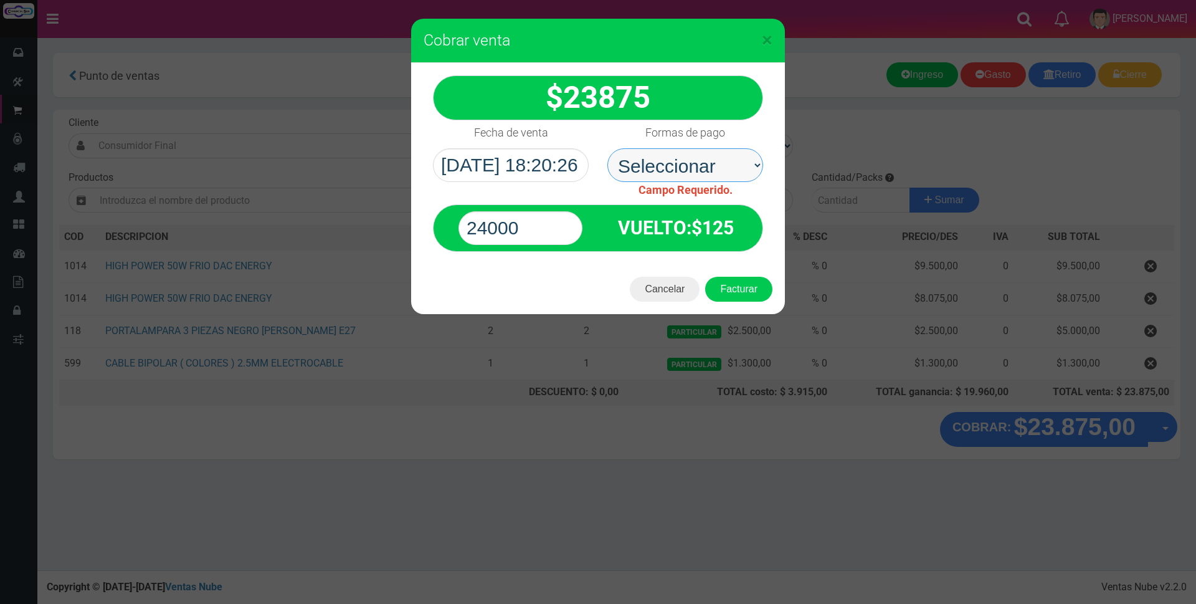
click at [726, 162] on select "Seleccionar Efectivo Tarjeta de Crédito Depósito Débito" at bounding box center [685, 165] width 156 height 34
select select "Efectivo"
click at [607, 148] on select "Seleccionar Efectivo Tarjeta de Crédito Depósito Débito" at bounding box center [685, 165] width 156 height 34
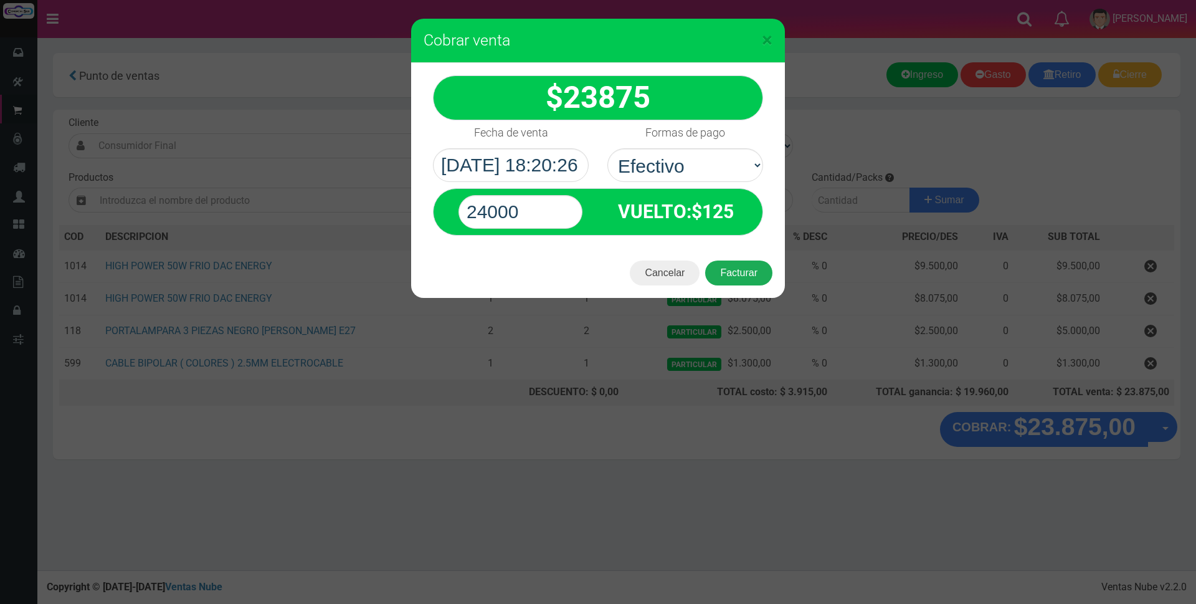
click at [749, 272] on button "Facturar" at bounding box center [738, 272] width 67 height 25
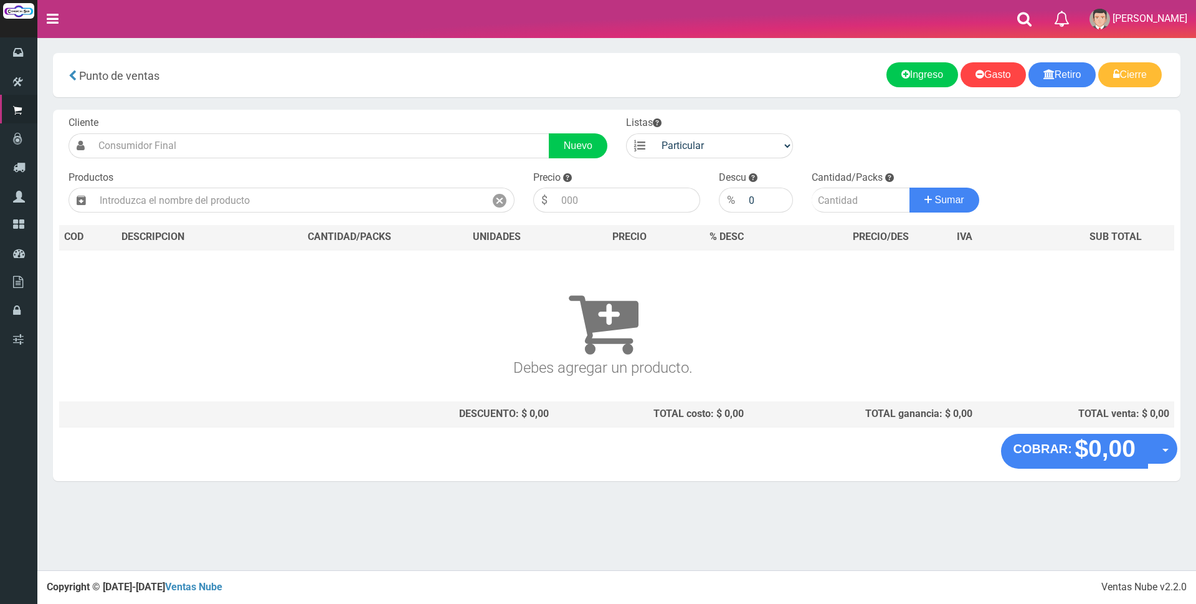
click at [829, 20] on nav "Toggle navigation 0 Eliminar Luciana Mensajes Mi Cuenta" at bounding box center [616, 19] width 1159 height 38
